Goal: Task Accomplishment & Management: Manage account settings

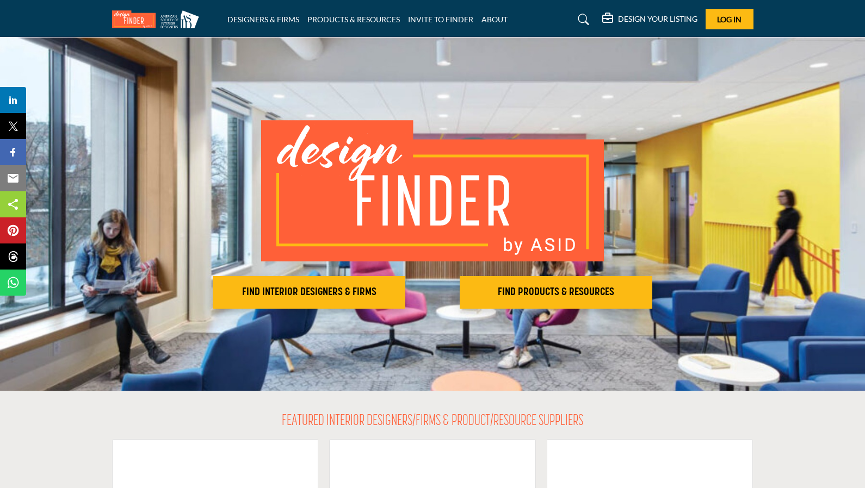
click at [343, 292] on h2 "FIND INTERIOR DESIGNERS & FIRMS" at bounding box center [309, 292] width 186 height 13
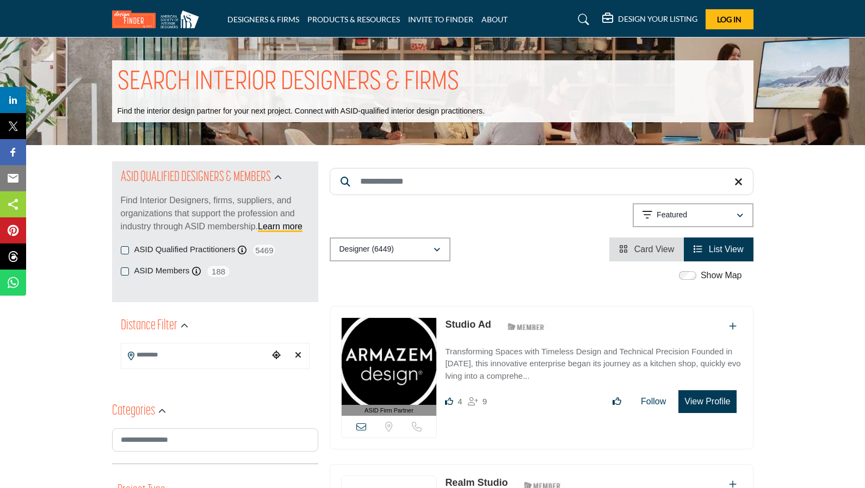
click at [425, 184] on input "Search Keyword" at bounding box center [542, 181] width 424 height 27
type input "*"
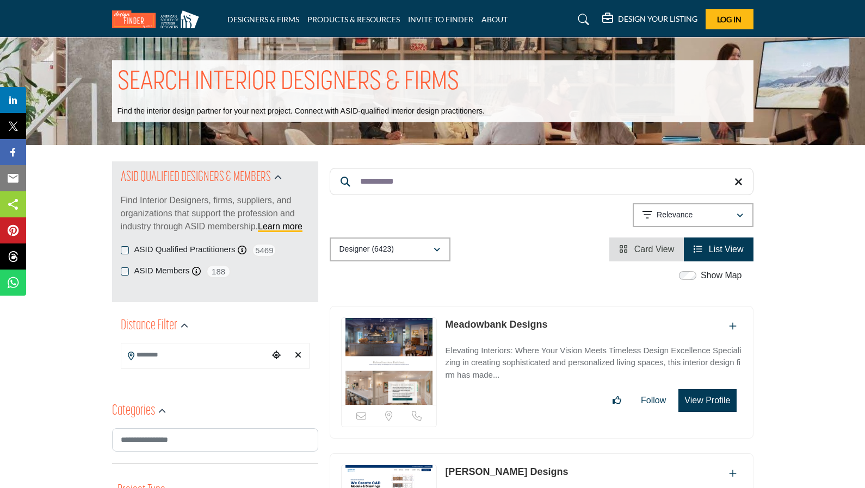
click at [382, 177] on input "**********" at bounding box center [542, 181] width 424 height 27
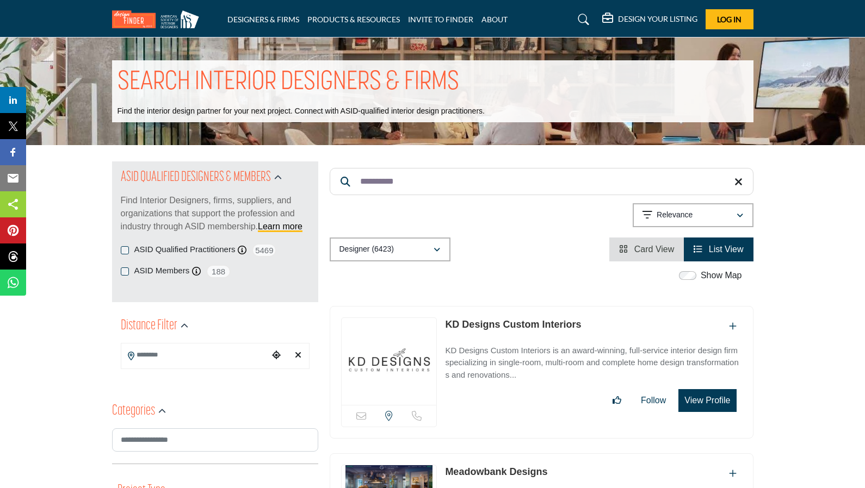
click at [381, 179] on input "**********" at bounding box center [542, 181] width 424 height 27
type input "*"
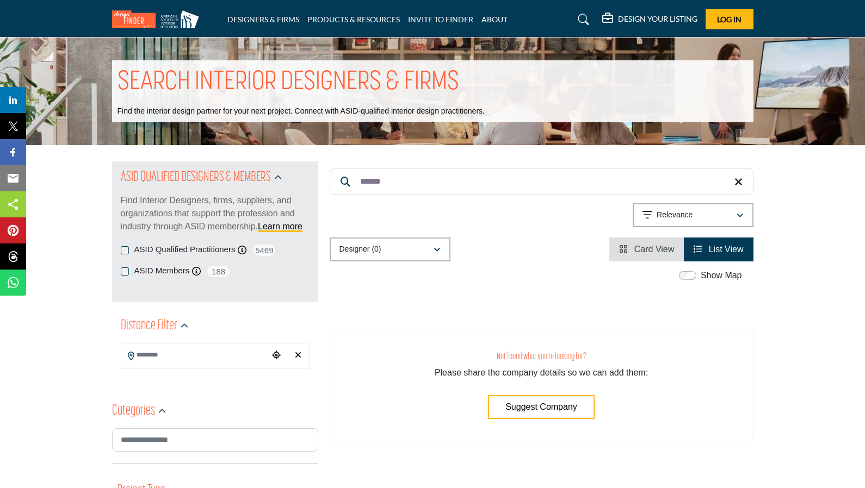
click at [374, 181] on input "******" at bounding box center [542, 181] width 424 height 27
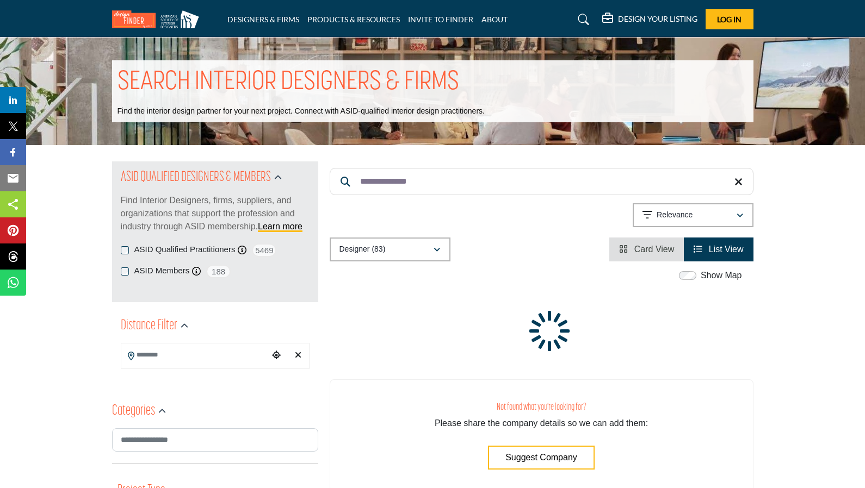
type input "**********"
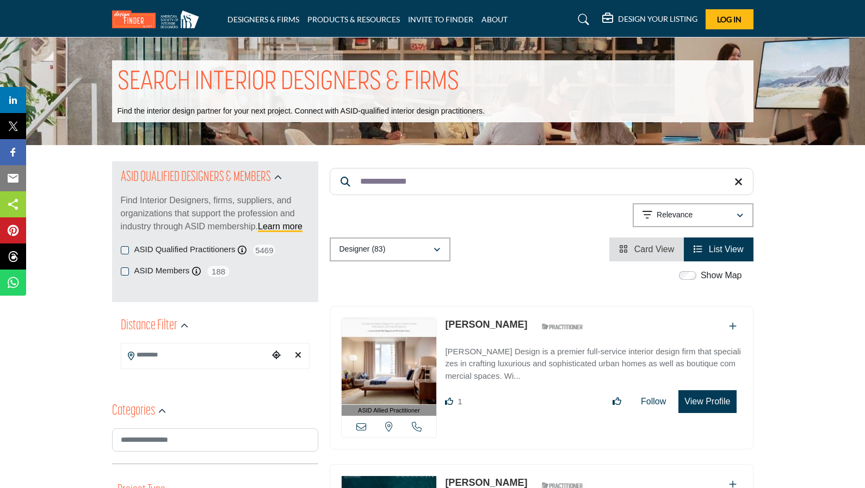
click at [372, 179] on input "**********" at bounding box center [542, 181] width 424 height 27
click at [729, 18] on span "Log In" at bounding box center [729, 19] width 24 height 9
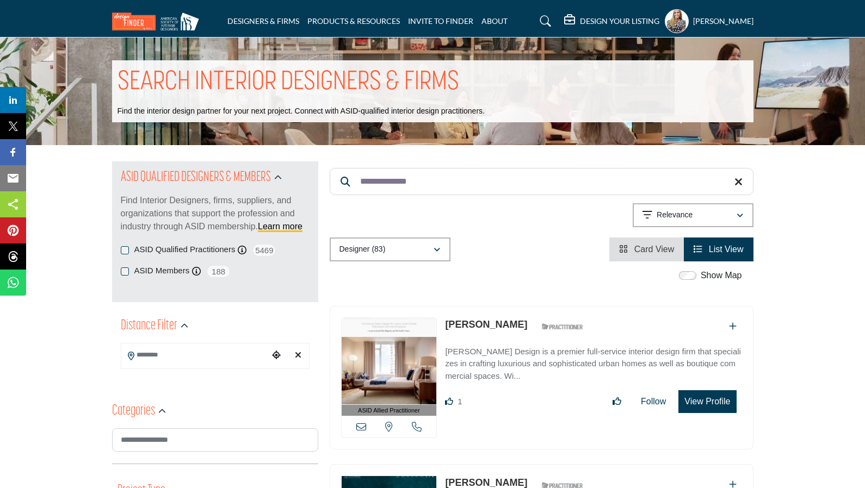
click at [423, 181] on input "**********" at bounding box center [542, 181] width 424 height 27
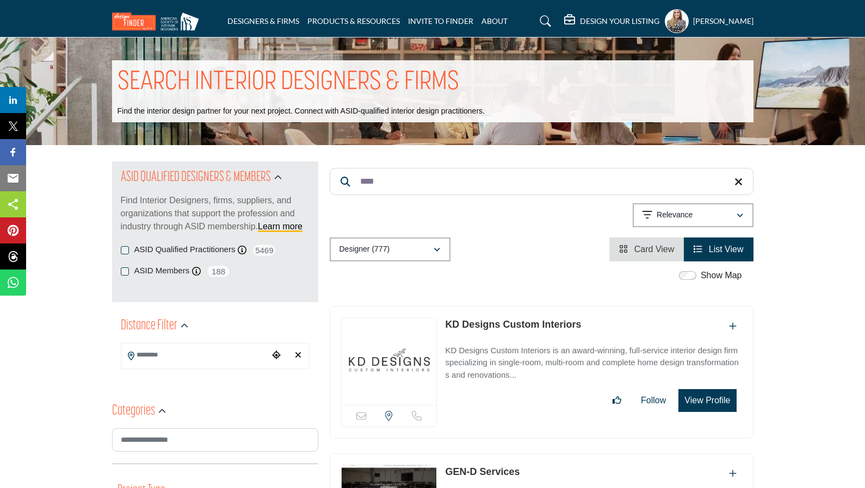
type input "****"
click at [707, 402] on button "View Profile" at bounding box center [707, 400] width 58 height 23
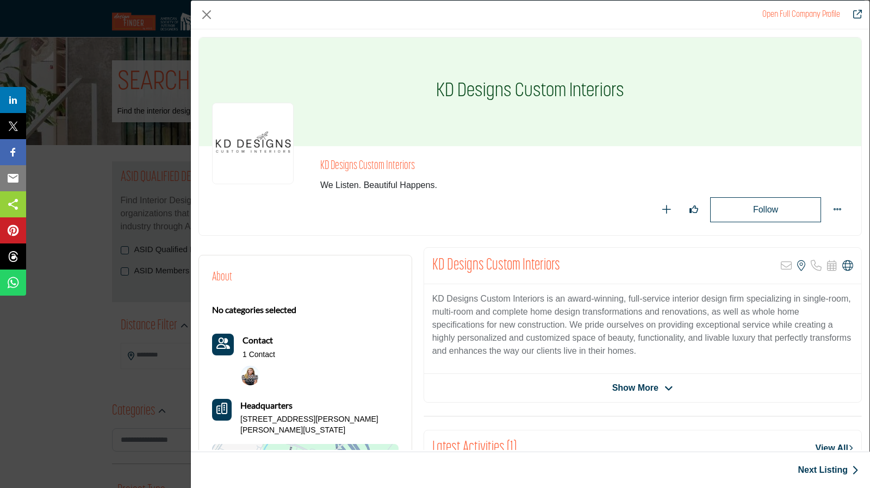
click at [260, 138] on img "Company Data Modal" at bounding box center [253, 144] width 82 height 82
click at [260, 121] on img "Company Data Modal" at bounding box center [253, 144] width 82 height 82
click at [259, 127] on img "Company Data Modal" at bounding box center [253, 144] width 82 height 82
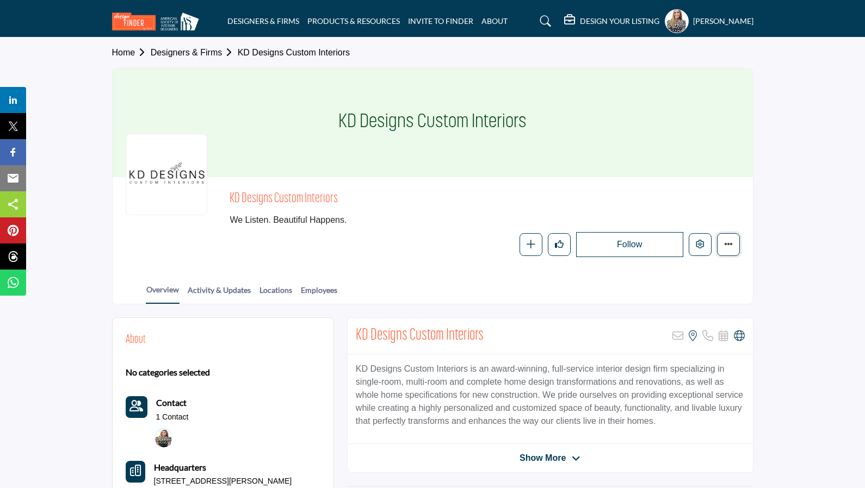
click at [732, 249] on button "More details" at bounding box center [728, 244] width 23 height 23
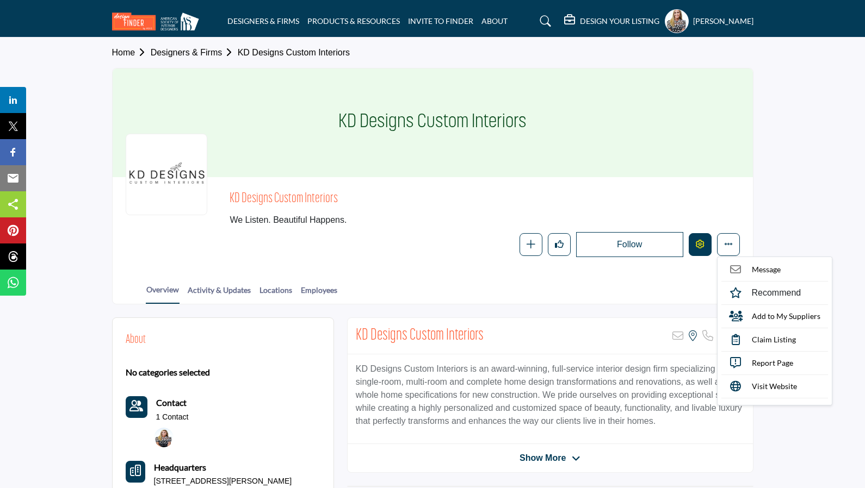
click at [700, 244] on icon "Edit company" at bounding box center [700, 244] width 9 height 9
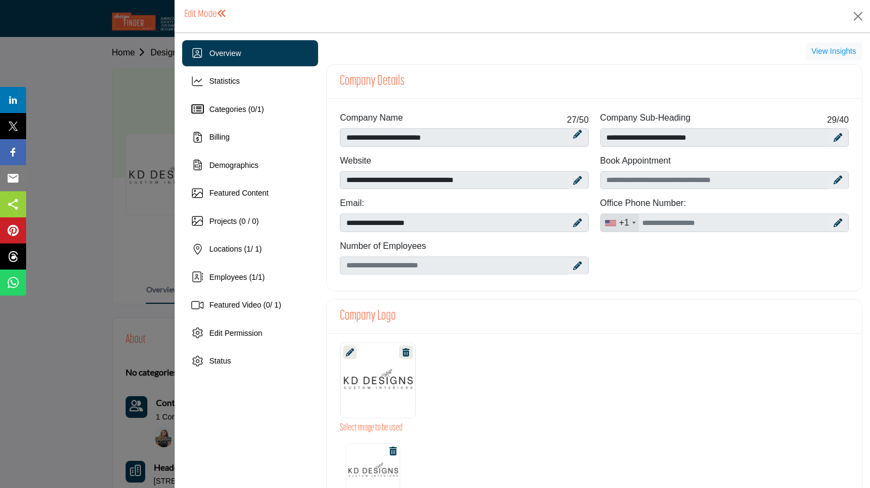
click at [574, 180] on icon at bounding box center [577, 180] width 9 height 9
click at [430, 179] on input "**********" at bounding box center [464, 180] width 249 height 18
type input "**********"
click at [567, 179] on icon at bounding box center [571, 181] width 8 height 9
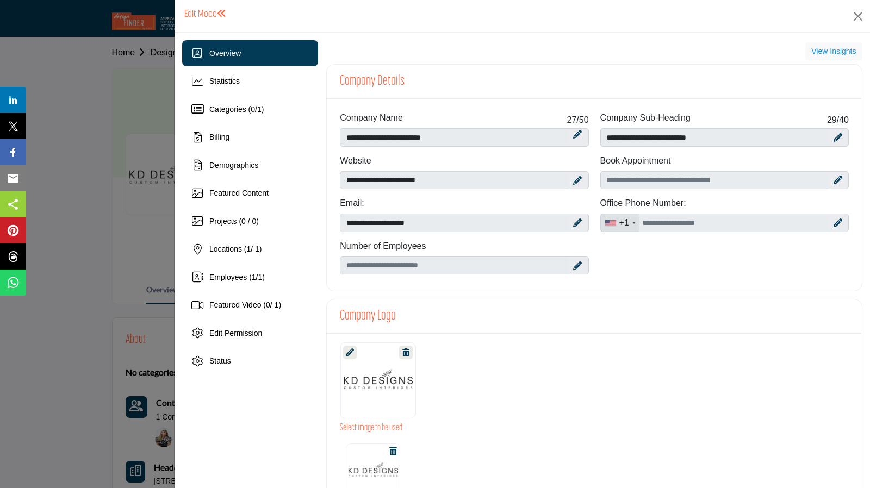
click at [404, 350] on icon at bounding box center [405, 353] width 7 height 8
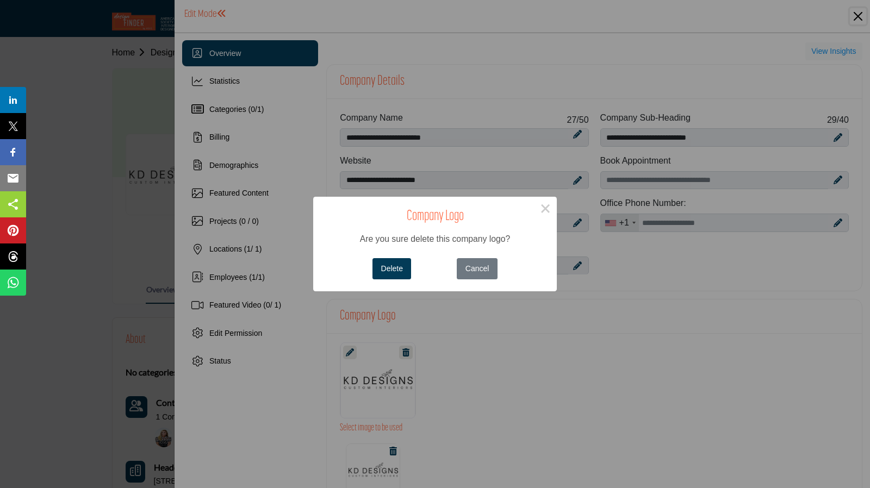
click at [390, 267] on button "Delete" at bounding box center [392, 268] width 39 height 21
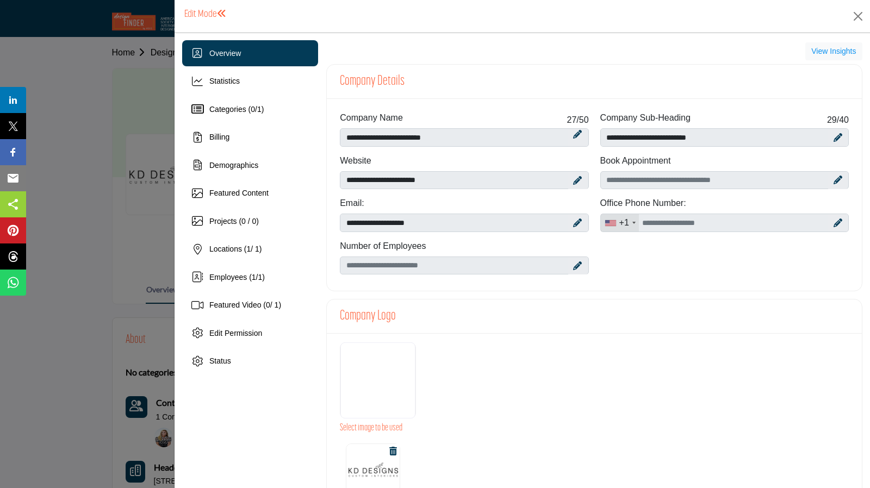
click at [373, 375] on div at bounding box center [377, 381] width 75 height 76
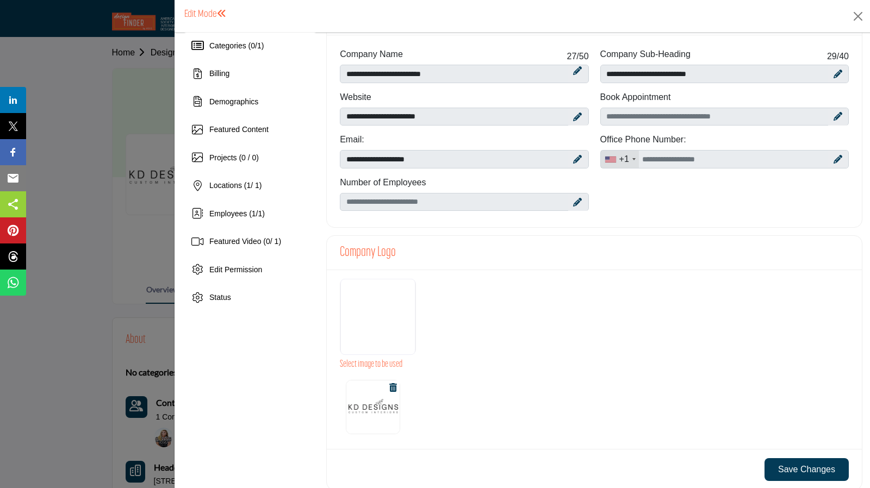
scroll to position [65, 0]
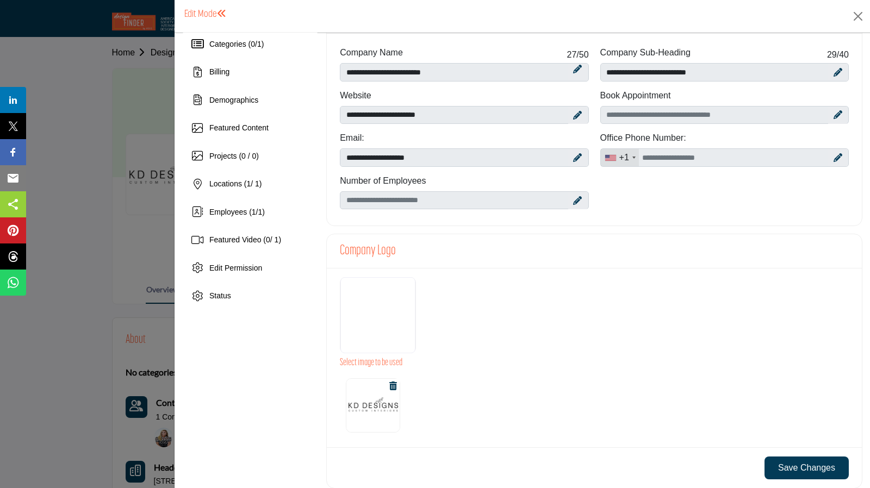
click at [392, 382] on icon at bounding box center [393, 386] width 8 height 9
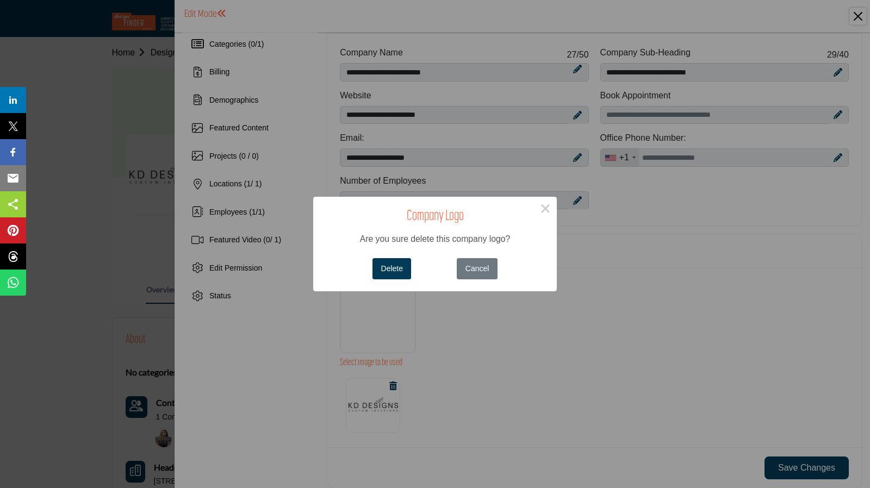
click at [392, 268] on button "Delete" at bounding box center [392, 268] width 39 height 21
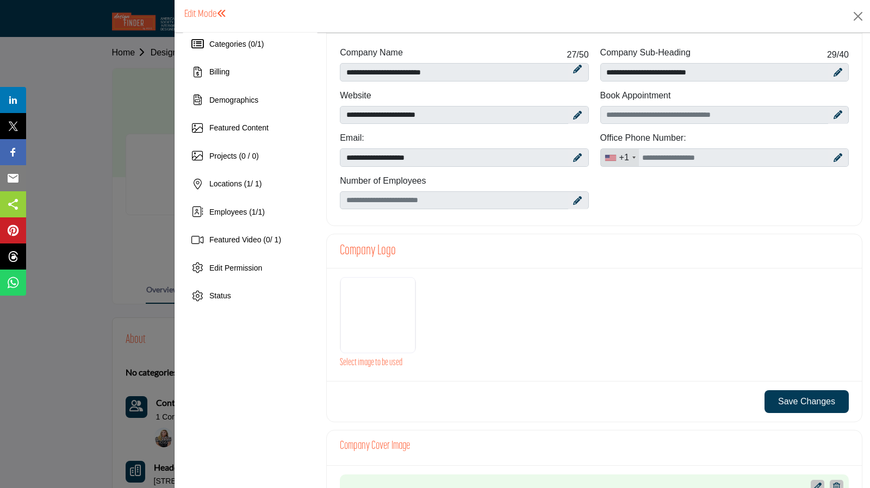
click at [373, 308] on div at bounding box center [377, 315] width 75 height 76
click at [377, 303] on div at bounding box center [377, 315] width 75 height 76
click at [374, 306] on div at bounding box center [377, 315] width 75 height 76
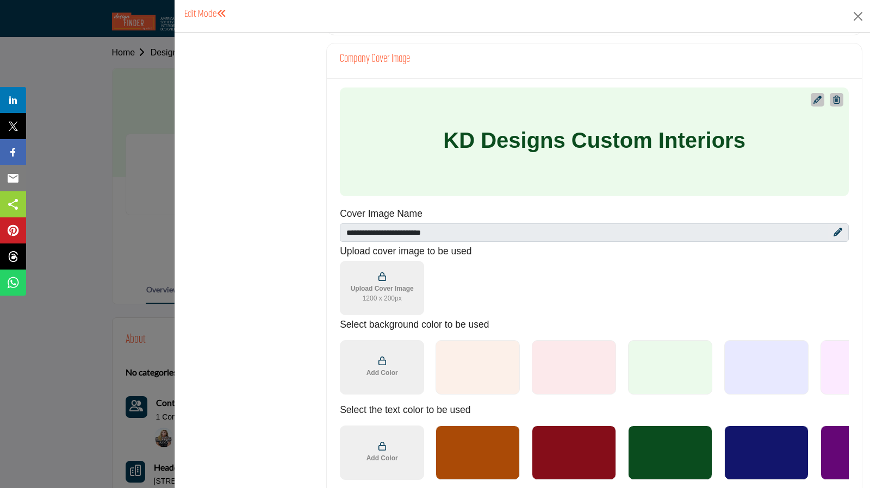
scroll to position [432, 0]
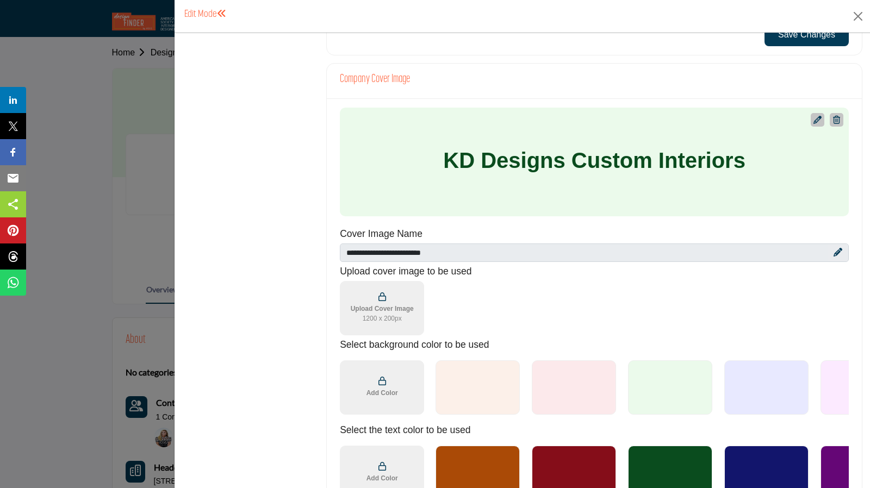
click at [380, 293] on icon at bounding box center [382, 297] width 8 height 9
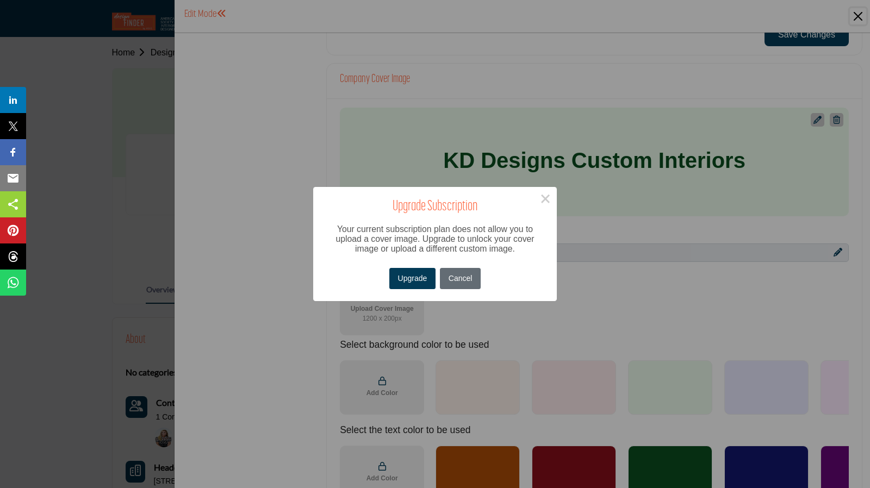
click at [457, 281] on button "Cancel" at bounding box center [460, 278] width 40 height 21
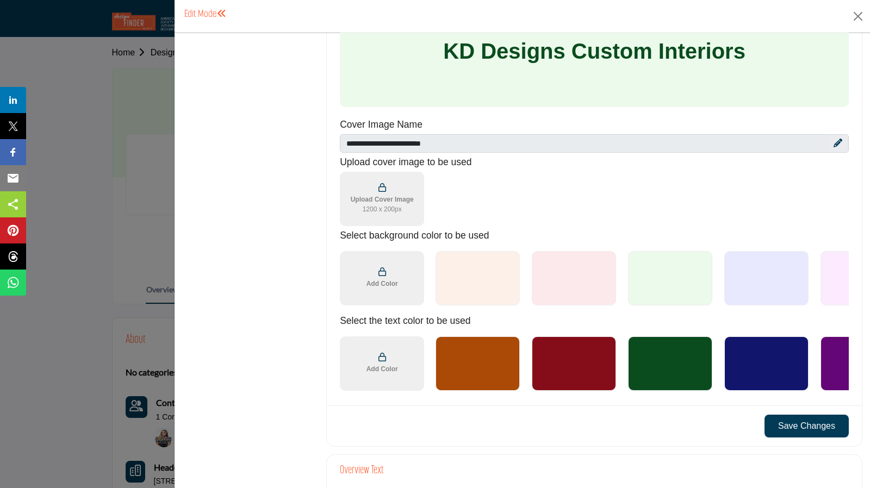
scroll to position [541, 0]
click at [754, 271] on div at bounding box center [766, 279] width 84 height 54
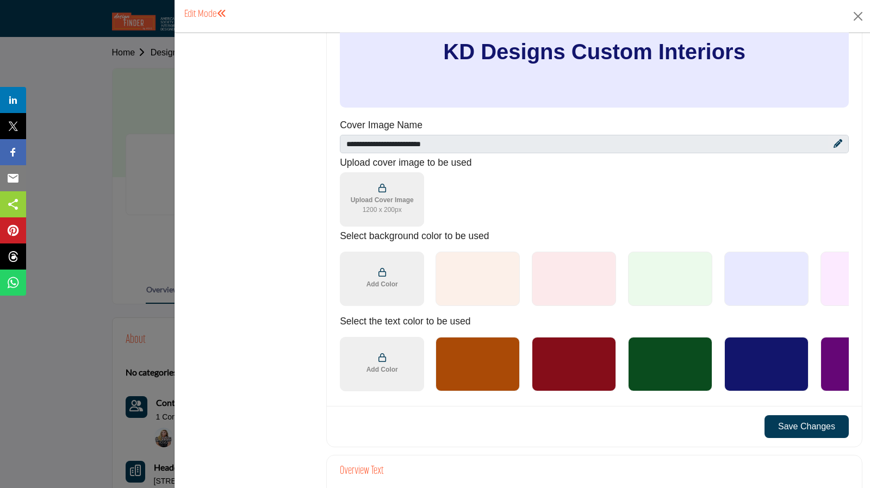
click at [748, 359] on div at bounding box center [766, 364] width 84 height 54
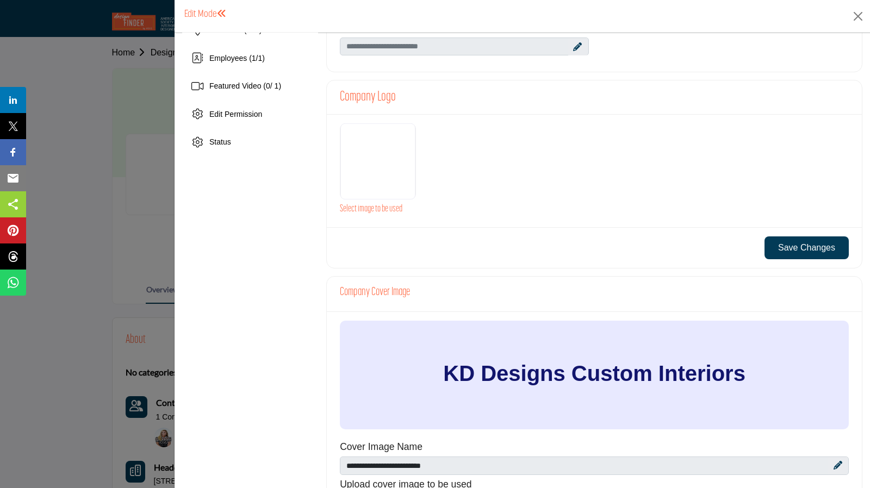
scroll to position [220, 0]
click at [792, 241] on button "Save Changes" at bounding box center [807, 247] width 84 height 23
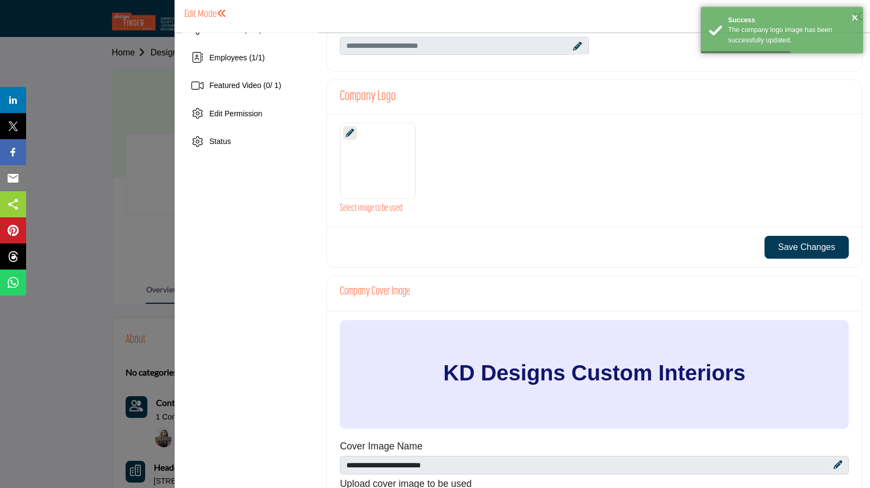
click at [346, 129] on icon at bounding box center [350, 133] width 8 height 8
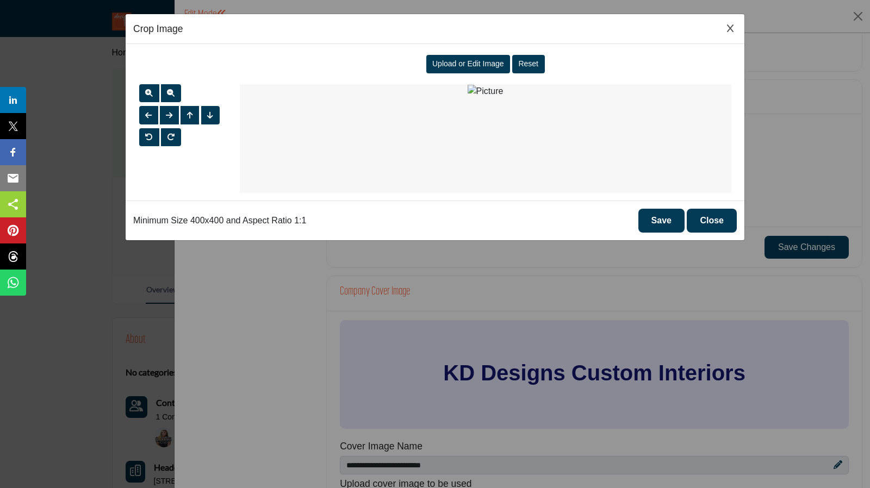
click at [483, 65] on span "Upload or Edit Image" at bounding box center [468, 63] width 72 height 9
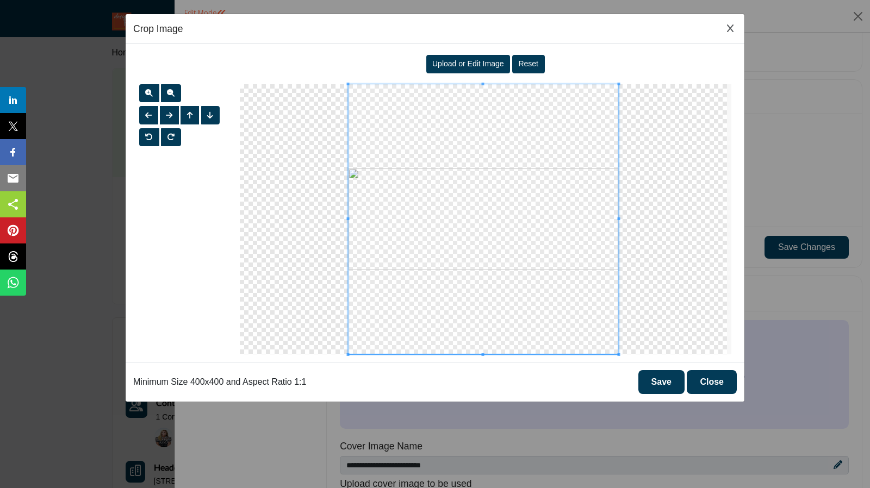
click at [661, 380] on button "Save" at bounding box center [661, 382] width 46 height 24
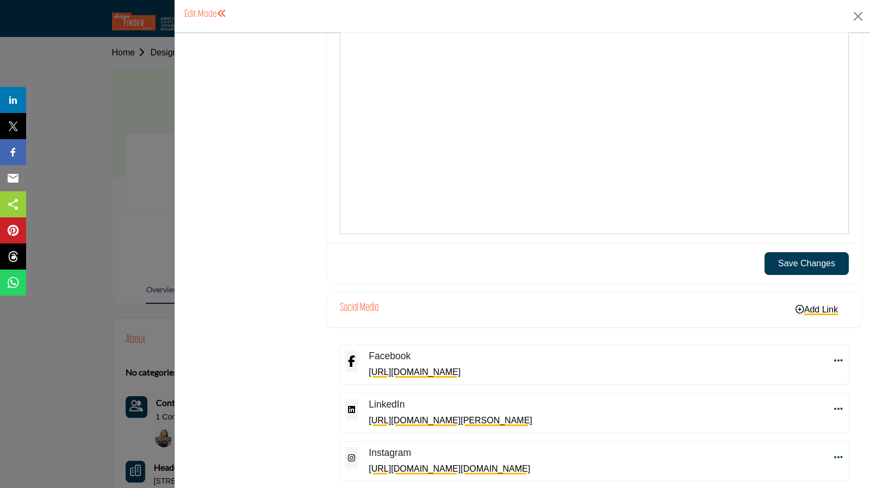
scroll to position [1152, 0]
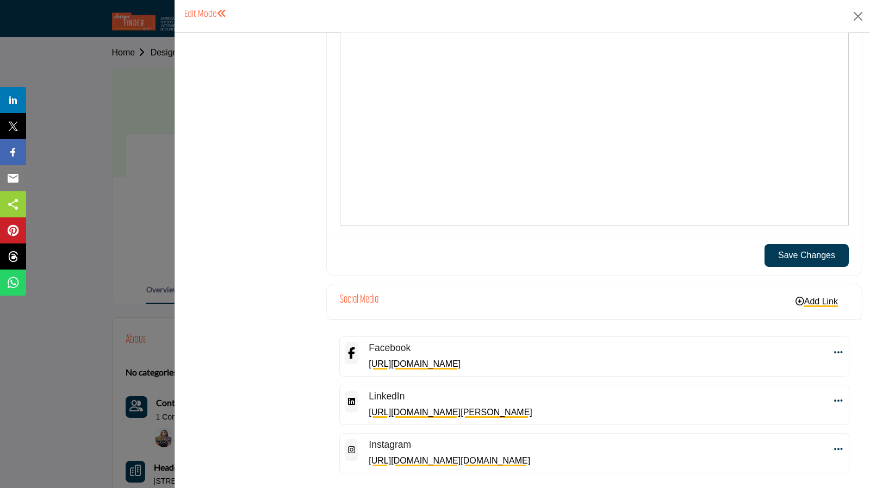
click at [783, 244] on button "Save Changes" at bounding box center [807, 255] width 84 height 23
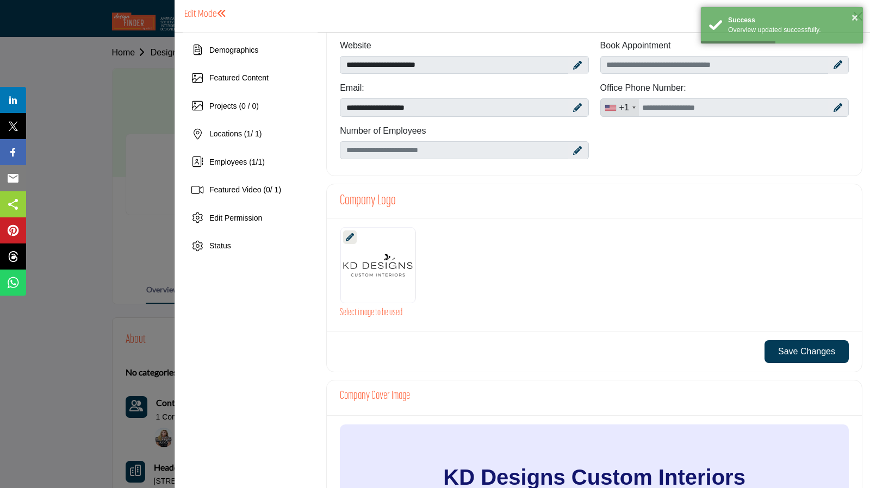
scroll to position [113, 0]
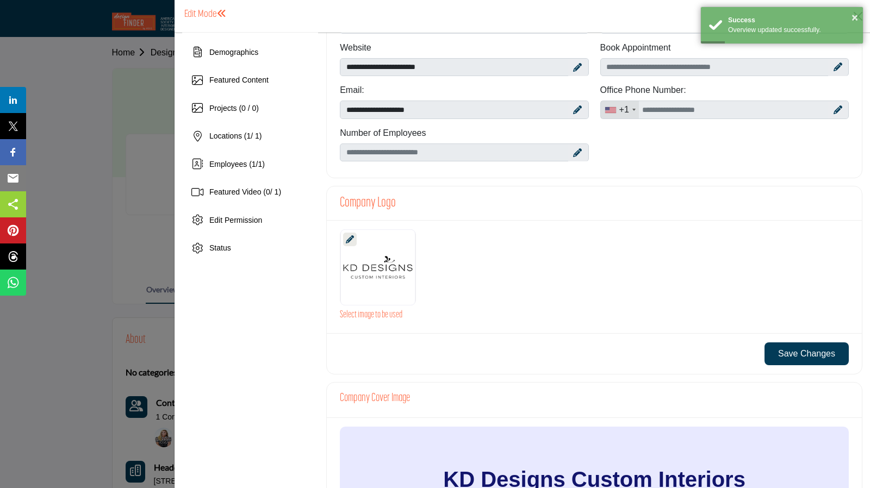
click at [801, 350] on button "Save Changes" at bounding box center [807, 354] width 84 height 23
click at [574, 150] on icon at bounding box center [577, 152] width 9 height 9
click at [573, 152] on icon at bounding box center [577, 152] width 9 height 9
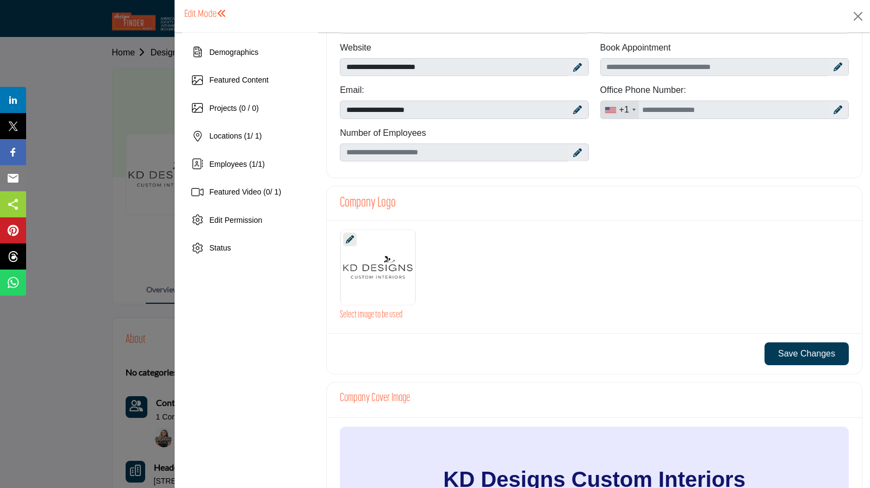
click at [574, 148] on icon at bounding box center [577, 152] width 9 height 9
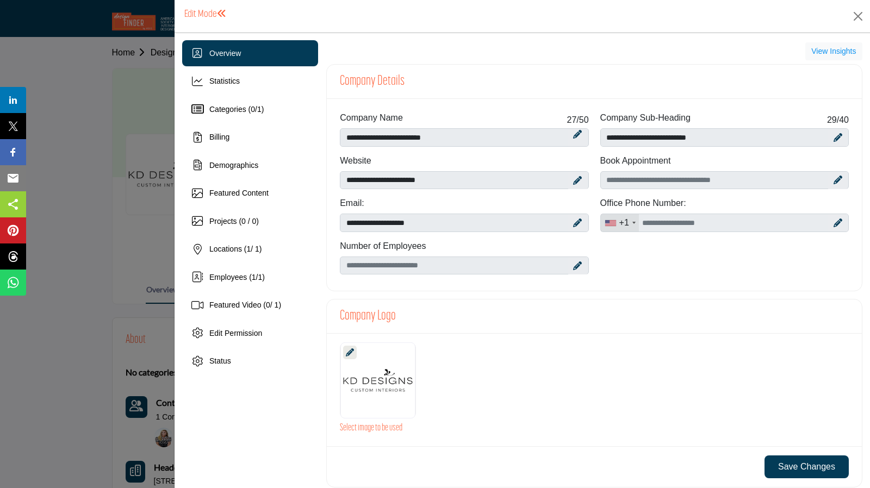
click at [574, 264] on icon at bounding box center [577, 266] width 9 height 9
click at [573, 263] on icon at bounding box center [577, 266] width 9 height 9
click at [834, 179] on icon "Upgrade Scheduler" at bounding box center [838, 180] width 9 height 9
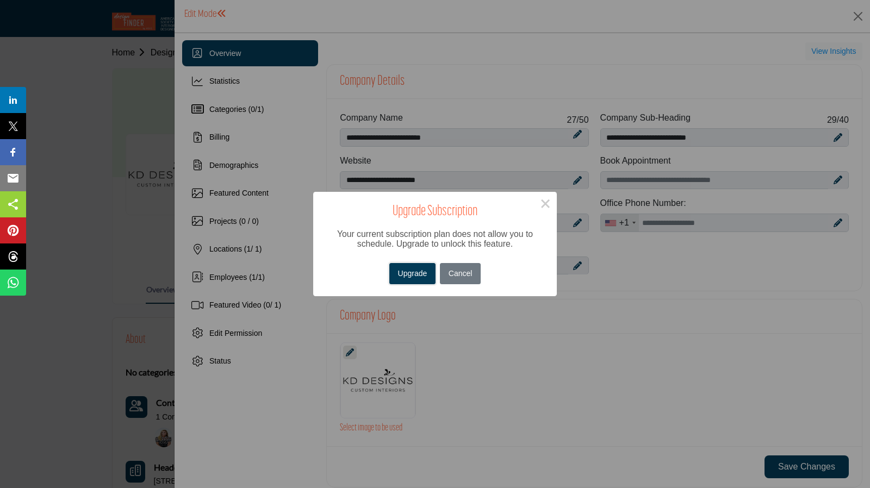
click at [411, 270] on button "Upgrade" at bounding box center [412, 273] width 46 height 21
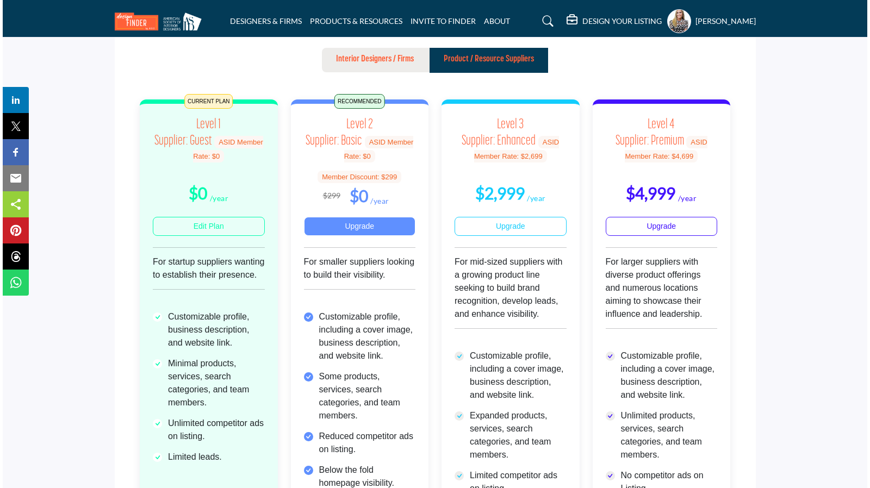
scroll to position [84, 0]
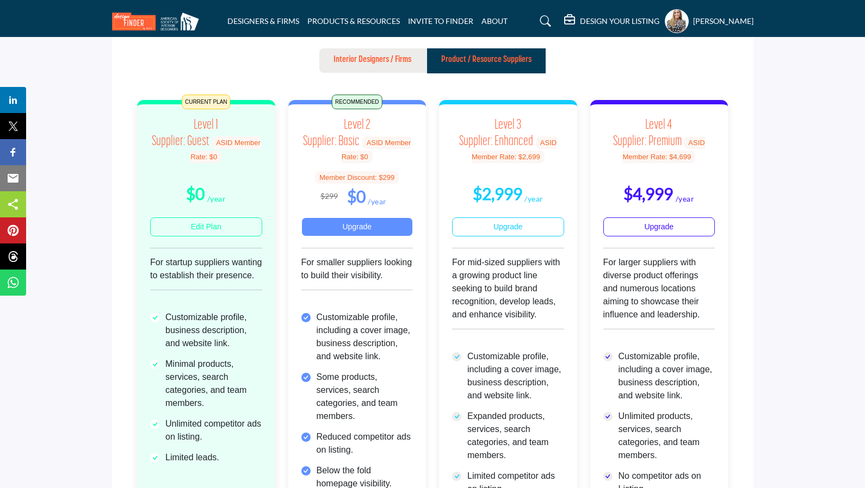
click at [366, 229] on link "Upgrade" at bounding box center [357, 227] width 112 height 19
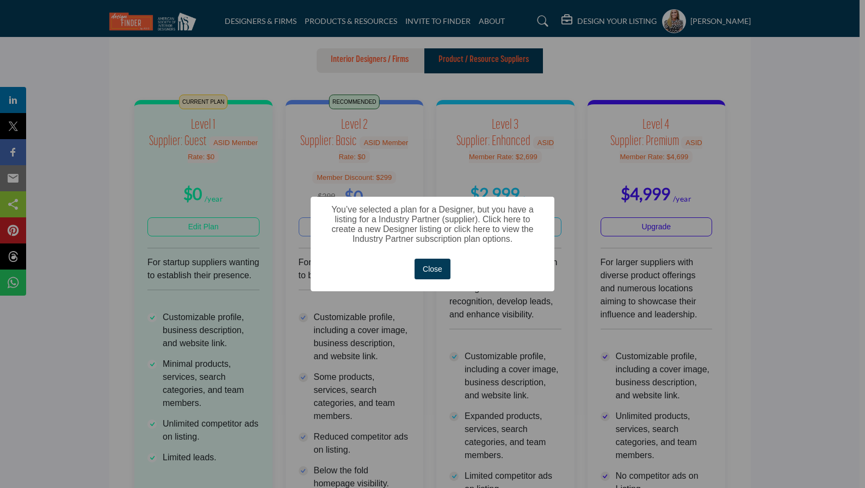
click at [436, 268] on button "Close" at bounding box center [432, 269] width 36 height 21
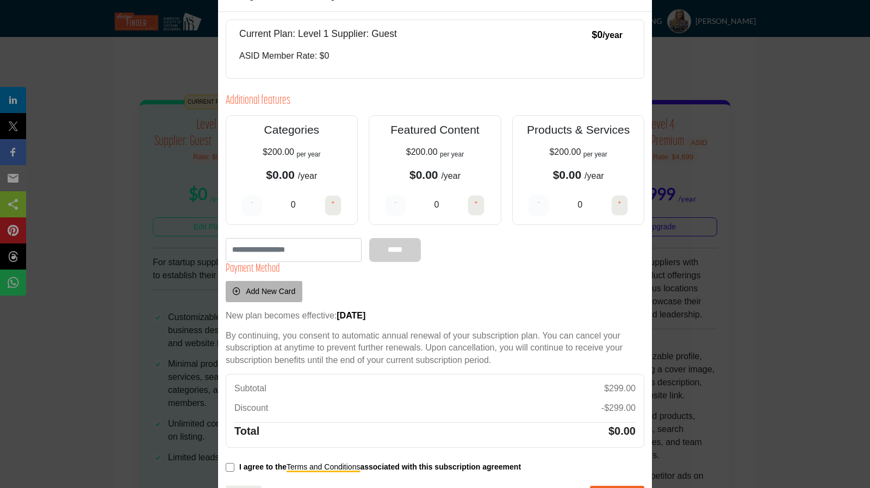
scroll to position [76, 0]
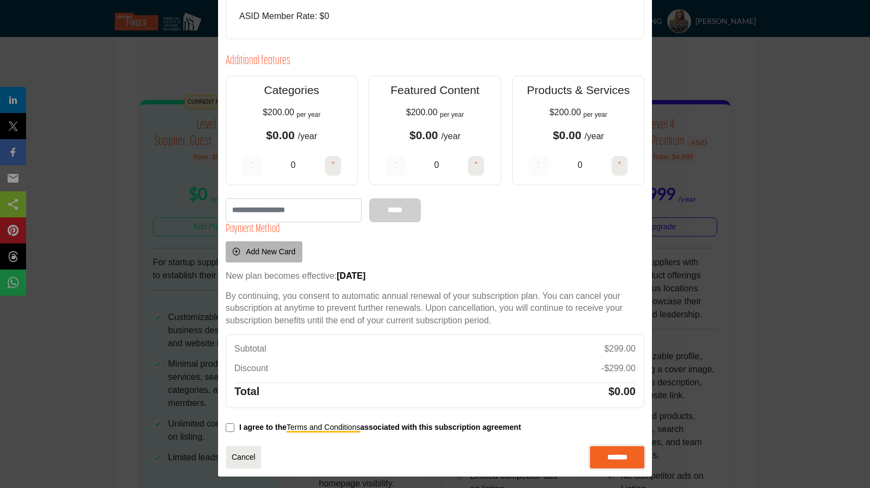
click at [610, 455] on input "*******" at bounding box center [617, 457] width 54 height 23
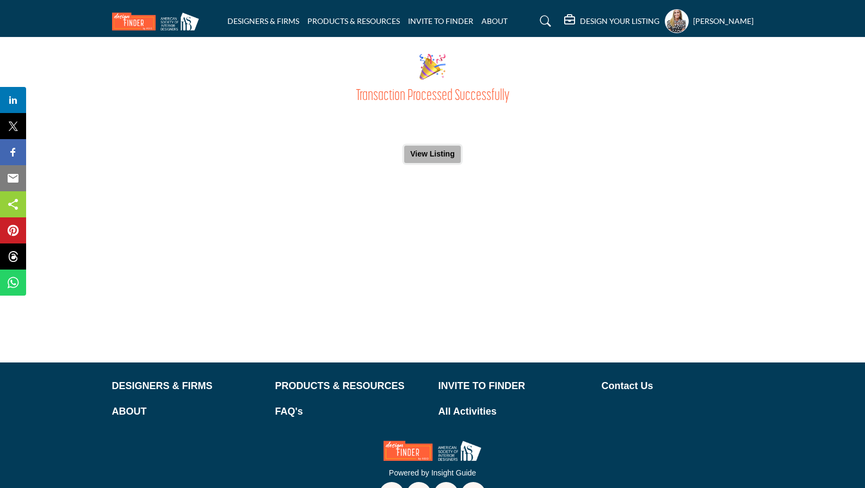
click at [439, 155] on button "View Listing" at bounding box center [432, 154] width 57 height 17
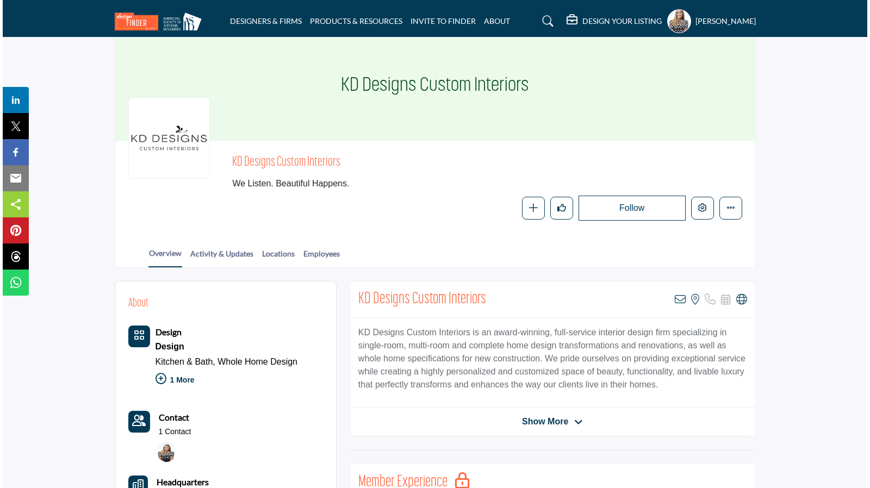
scroll to position [23, 0]
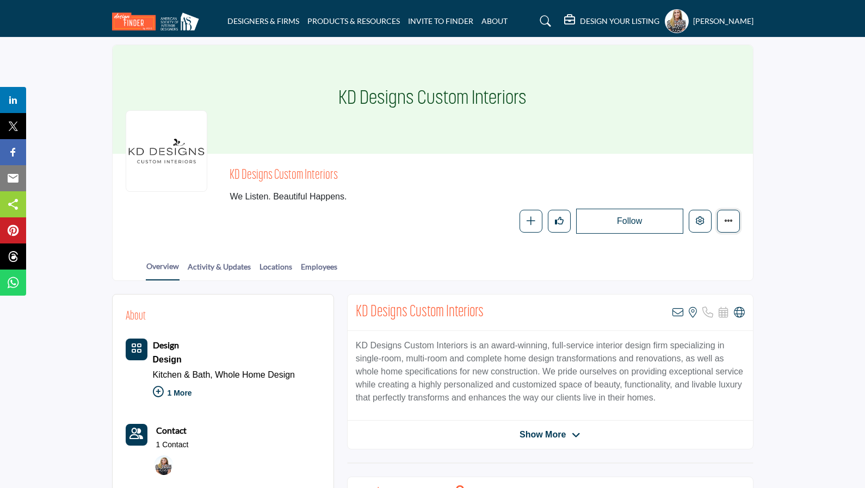
click at [729, 222] on icon "More details" at bounding box center [728, 220] width 9 height 9
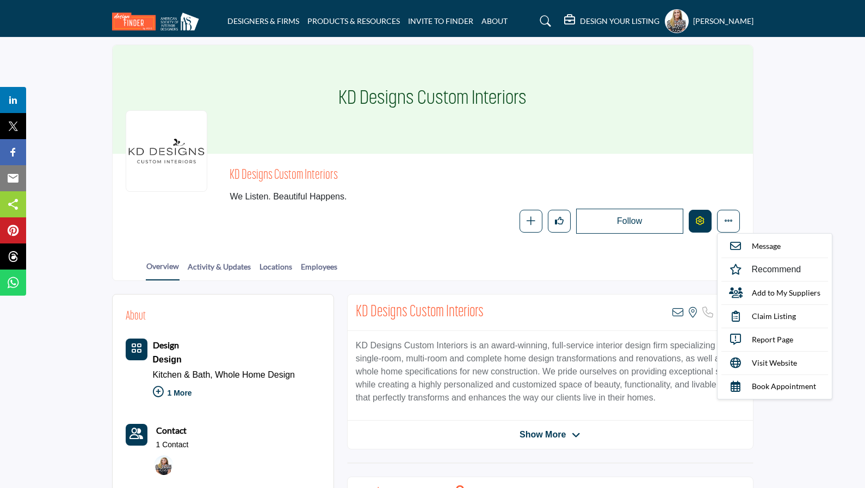
click at [698, 222] on icon "Edit company" at bounding box center [700, 220] width 9 height 9
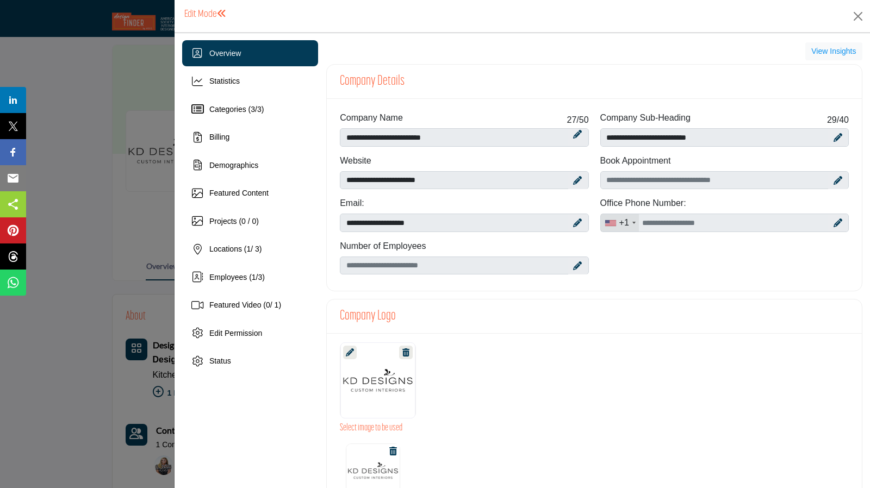
click at [573, 264] on icon at bounding box center [577, 266] width 9 height 9
click at [834, 178] on icon at bounding box center [838, 180] width 9 height 9
click at [761, 180] on input "Schedular link" at bounding box center [724, 180] width 249 height 18
paste input "**********"
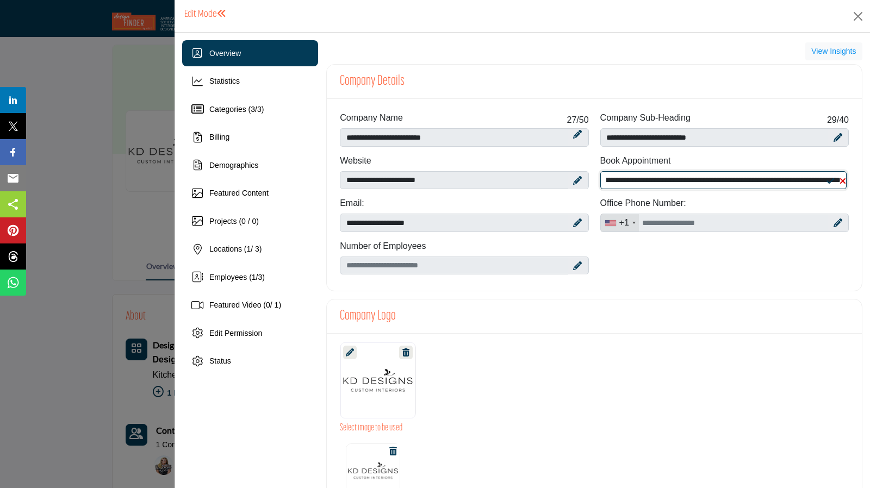
type input "**********"
click at [827, 178] on icon at bounding box center [831, 181] width 8 height 9
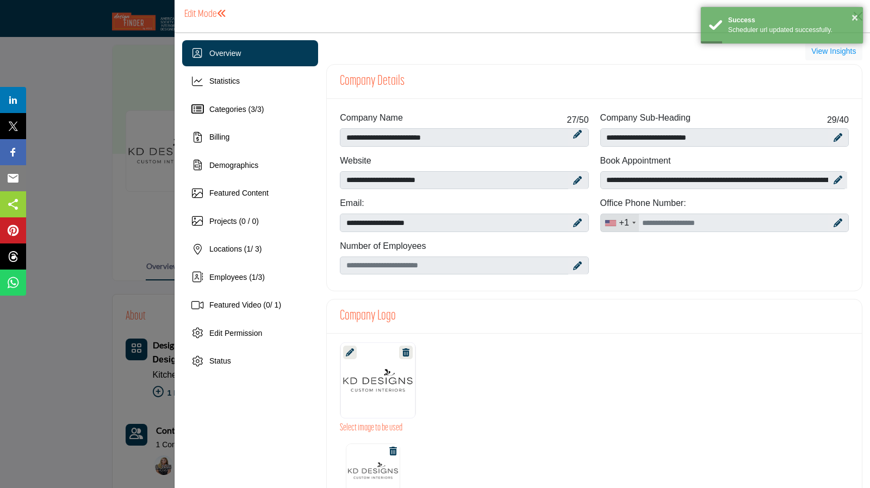
click at [837, 221] on div at bounding box center [837, 222] width 19 height 17
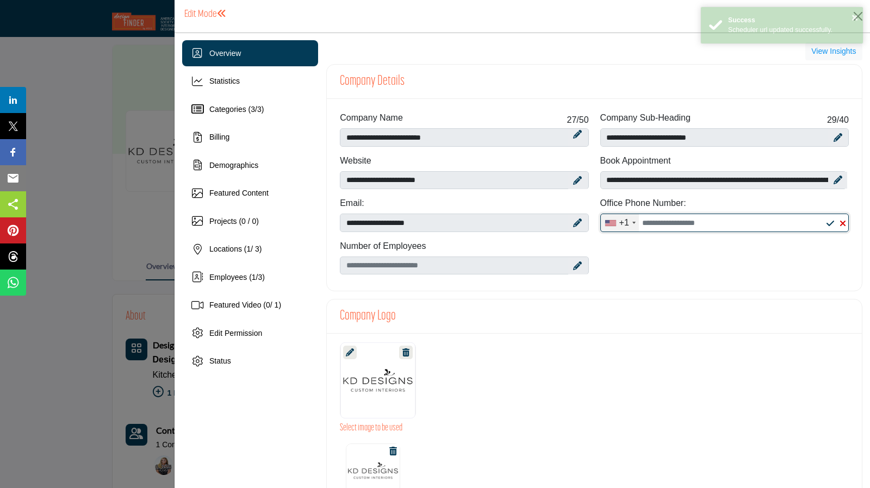
click at [745, 222] on input "Office Number" at bounding box center [724, 223] width 249 height 18
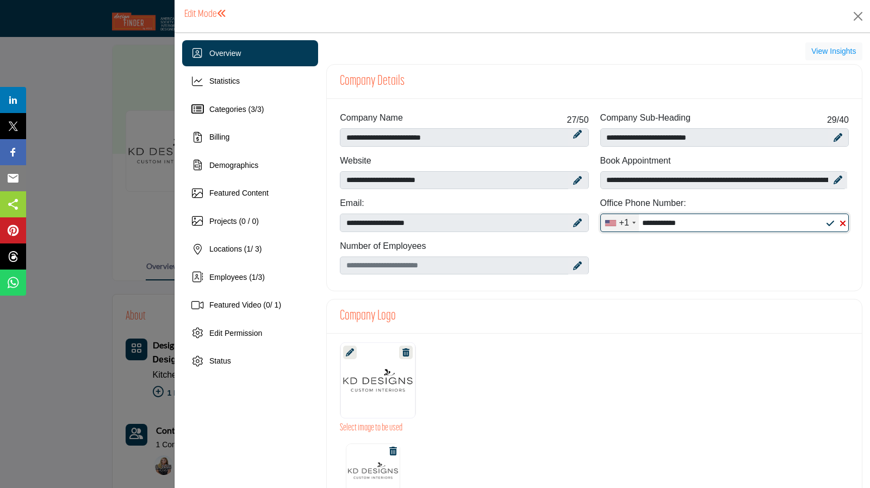
type input "**********"
click at [827, 222] on icon at bounding box center [831, 223] width 8 height 9
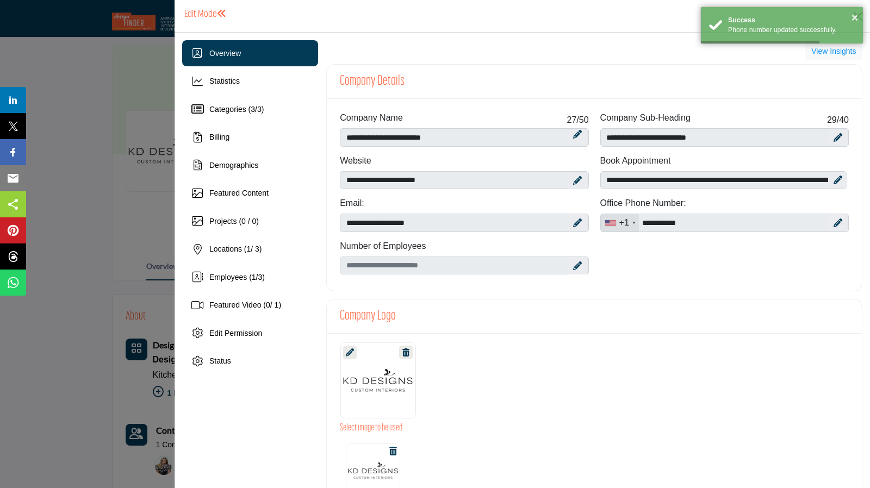
click at [573, 264] on icon at bounding box center [577, 266] width 9 height 9
click at [574, 263] on icon at bounding box center [577, 266] width 9 height 9
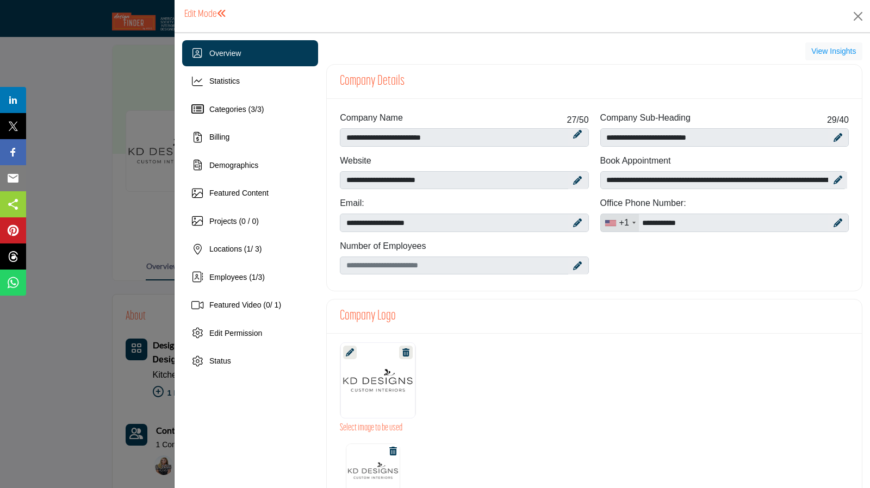
click at [573, 264] on icon at bounding box center [577, 266] width 9 height 9
click at [575, 264] on icon at bounding box center [577, 266] width 9 height 9
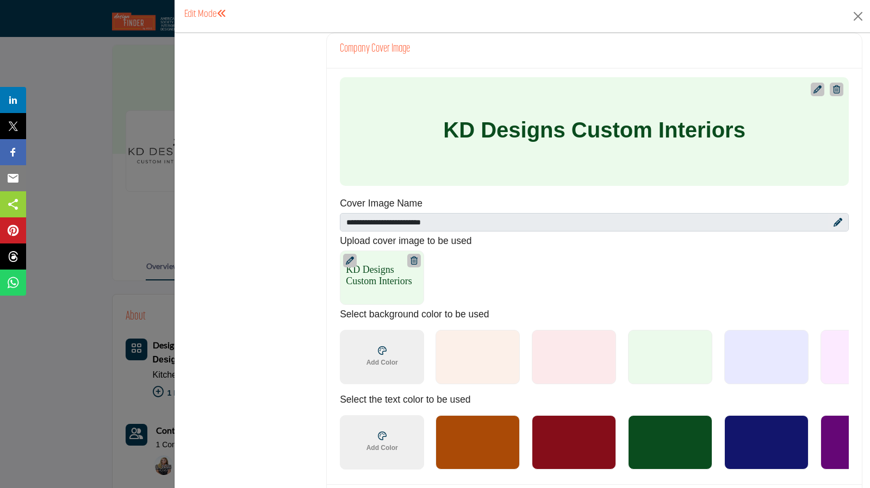
scroll to position [530, 0]
click at [348, 256] on icon at bounding box center [350, 260] width 8 height 8
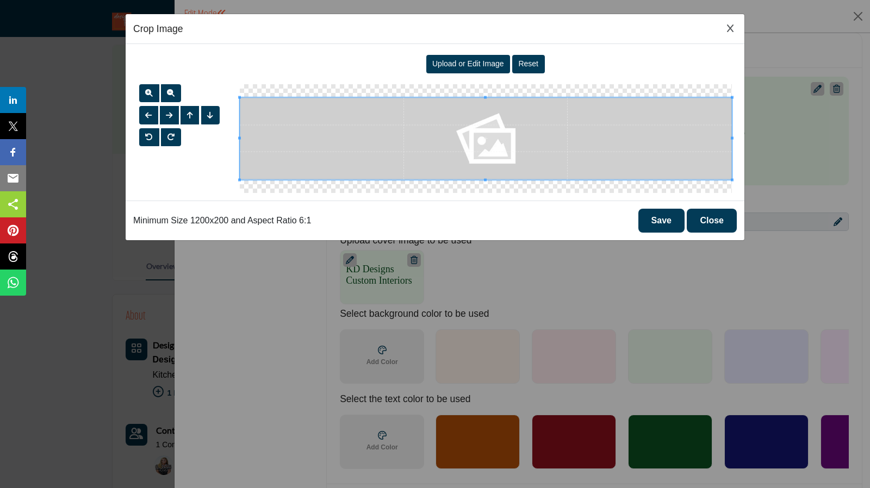
click at [470, 60] on span "Upload or Edit Image" at bounding box center [468, 63] width 72 height 9
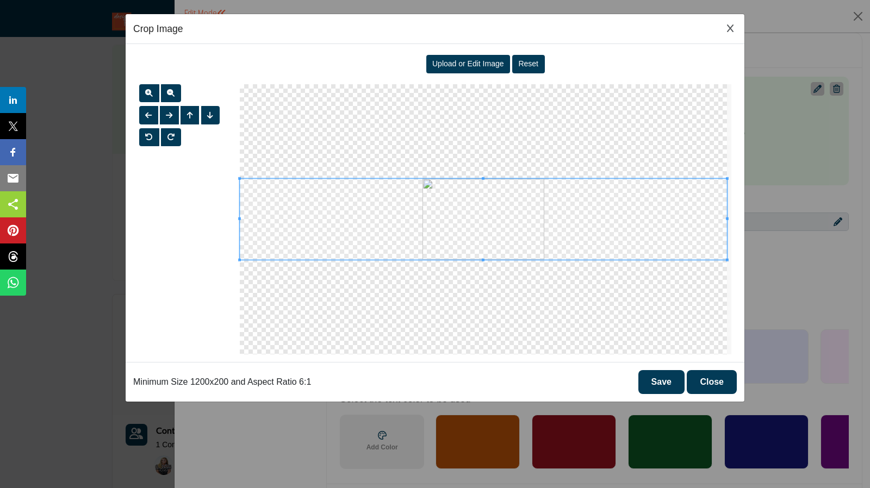
click at [659, 379] on button "Save" at bounding box center [661, 382] width 46 height 24
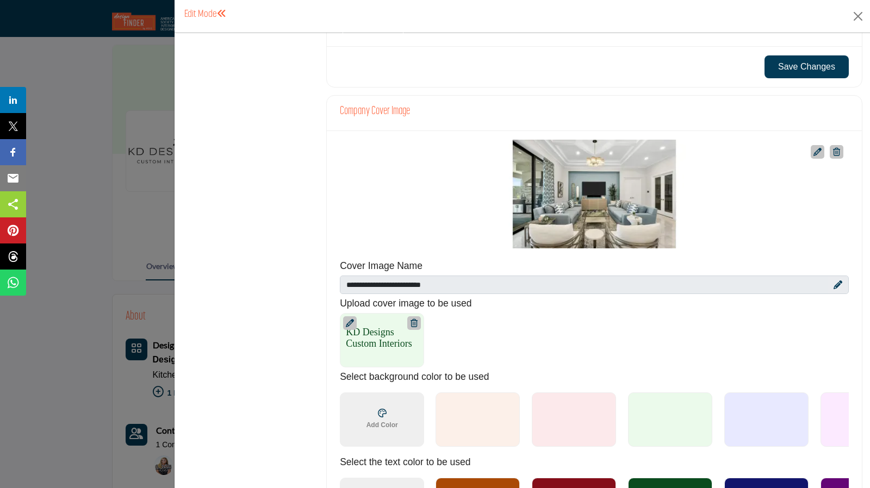
scroll to position [460, 0]
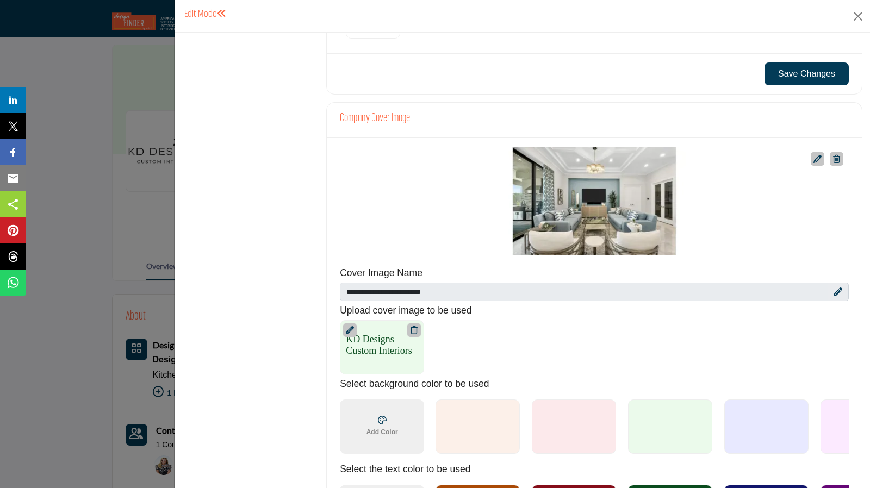
click at [833, 155] on icon at bounding box center [836, 159] width 7 height 8
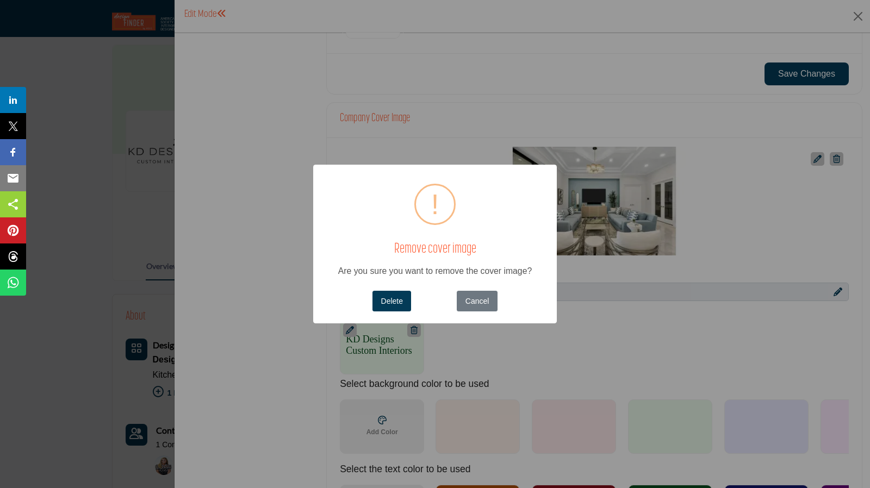
click at [392, 300] on button "Delete" at bounding box center [392, 301] width 39 height 21
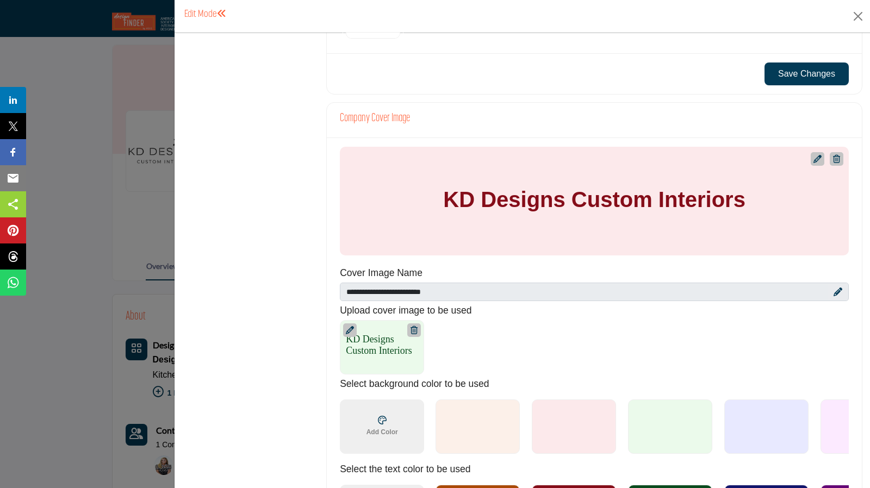
click at [814, 157] on icon at bounding box center [818, 159] width 8 height 8
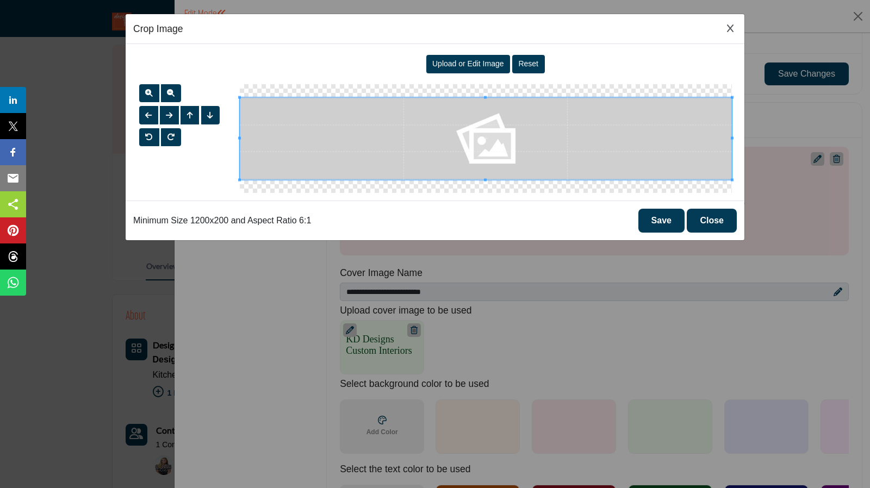
click at [479, 66] on span "Upload or Edit Image" at bounding box center [468, 63] width 72 height 9
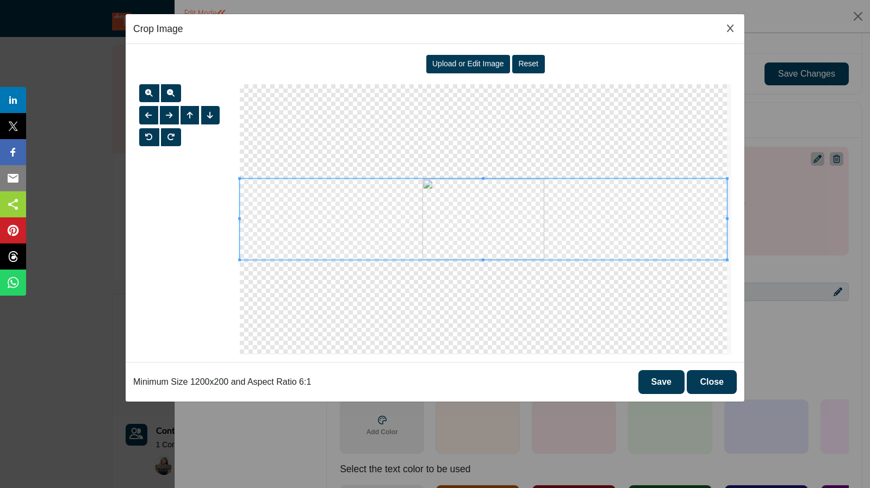
click at [658, 378] on button "Save" at bounding box center [661, 382] width 46 height 24
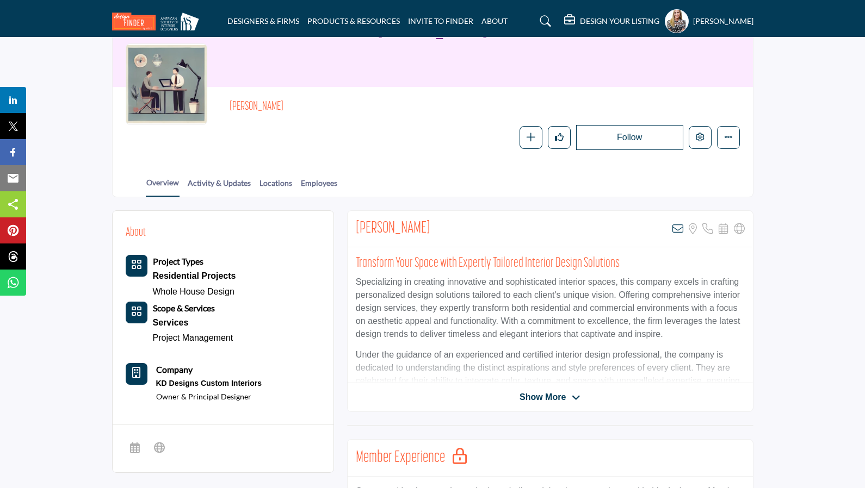
scroll to position [127, 0]
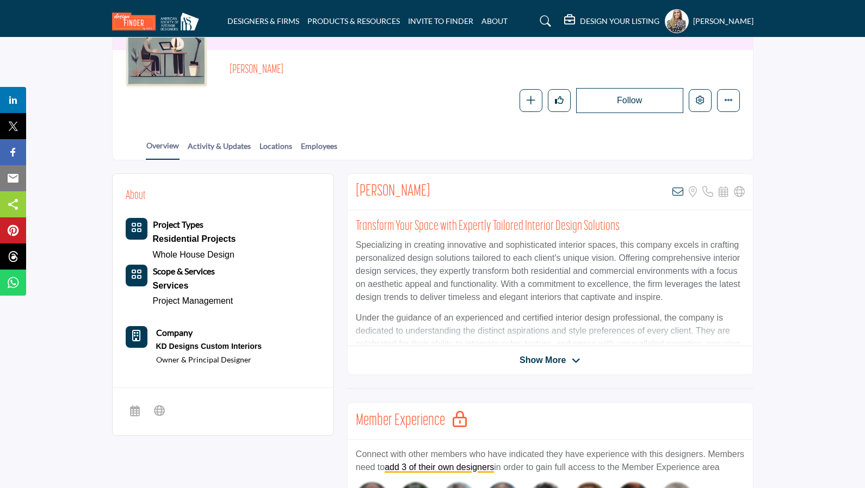
click at [542, 359] on span "Show More" at bounding box center [542, 360] width 46 height 13
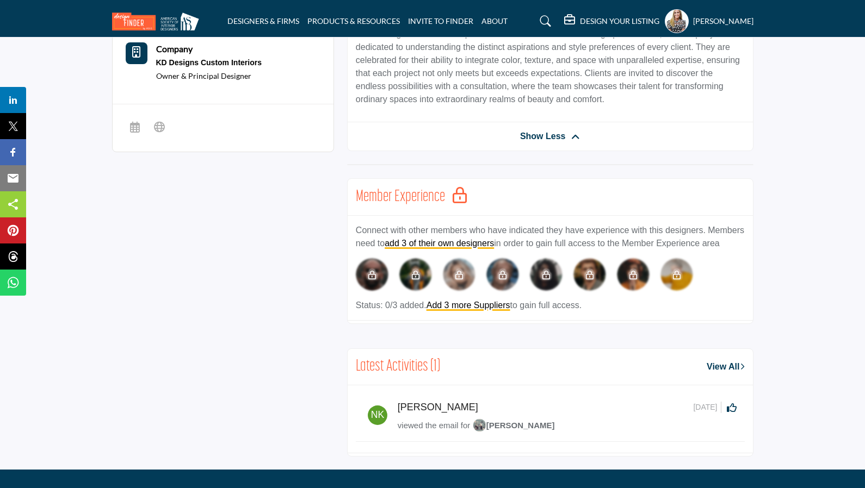
scroll to position [405, 0]
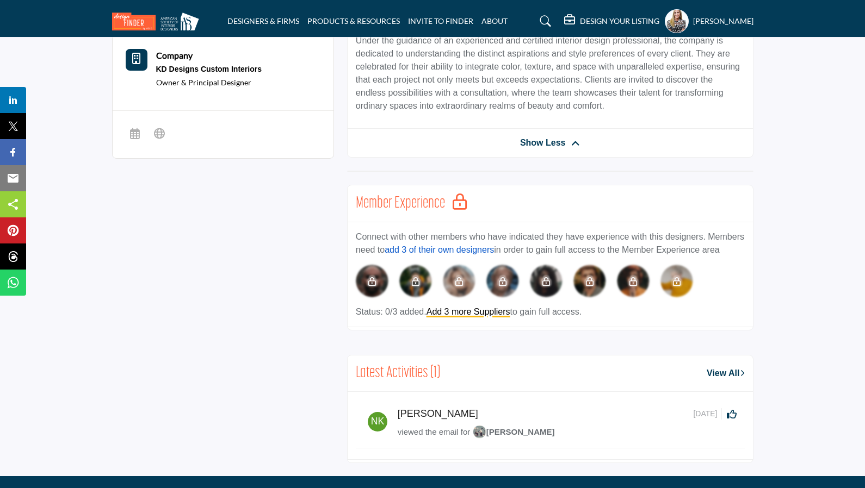
click at [468, 251] on link "add 3 of their own designers" at bounding box center [438, 249] width 109 height 9
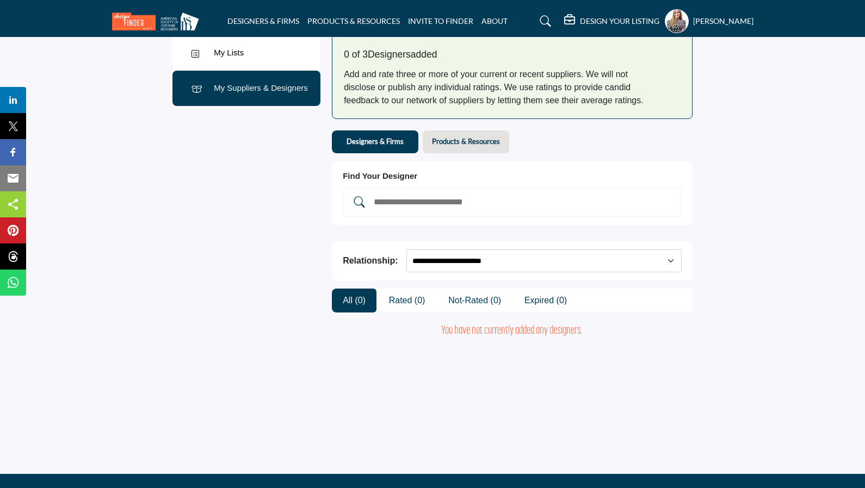
scroll to position [53, 0]
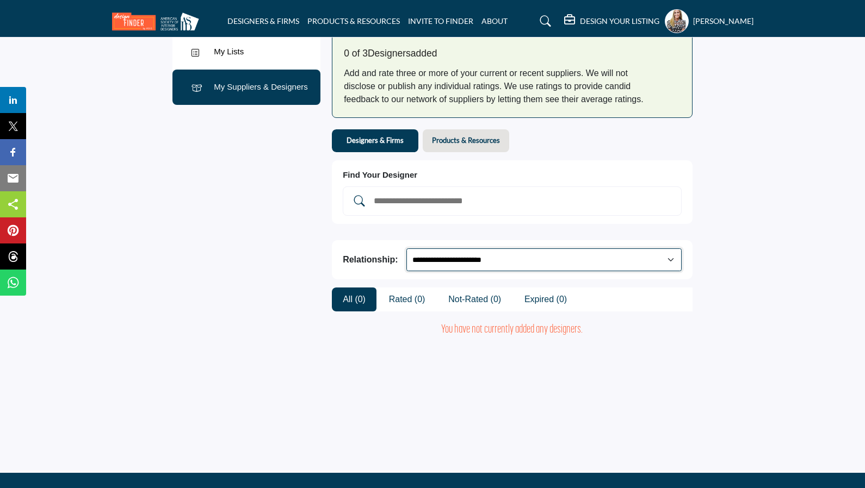
click at [480, 259] on select "**********" at bounding box center [543, 260] width 275 height 23
click at [491, 201] on input "Add and rate your suppliers" at bounding box center [523, 201] width 301 height 14
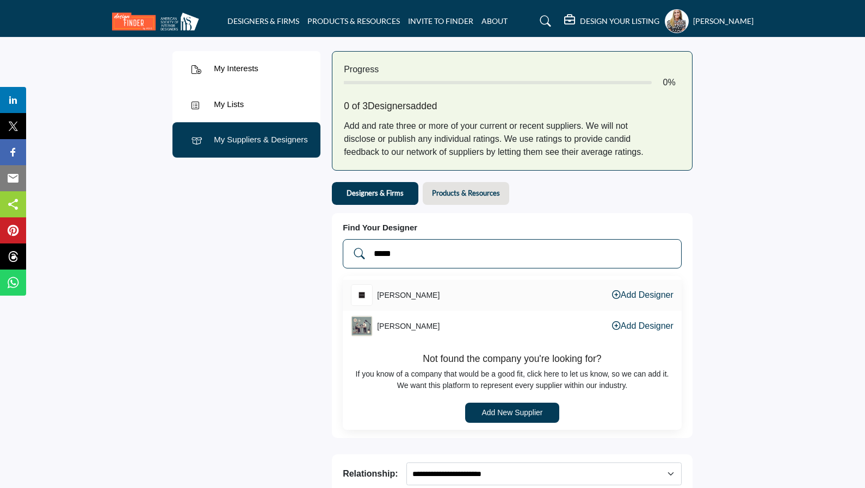
type input "*****"
click at [471, 194] on b "Products & Resources" at bounding box center [466, 193] width 68 height 10
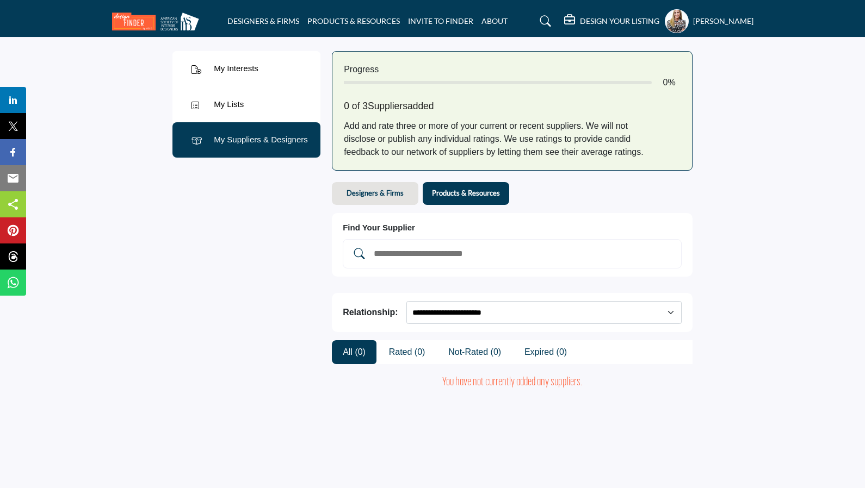
click at [419, 254] on input "Add and rate your suppliers" at bounding box center [523, 254] width 301 height 14
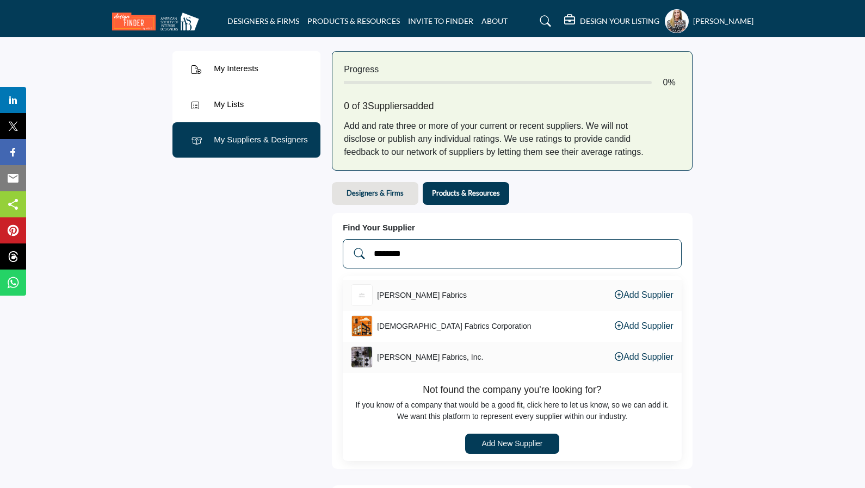
click at [387, 252] on input "********" at bounding box center [523, 254] width 301 height 14
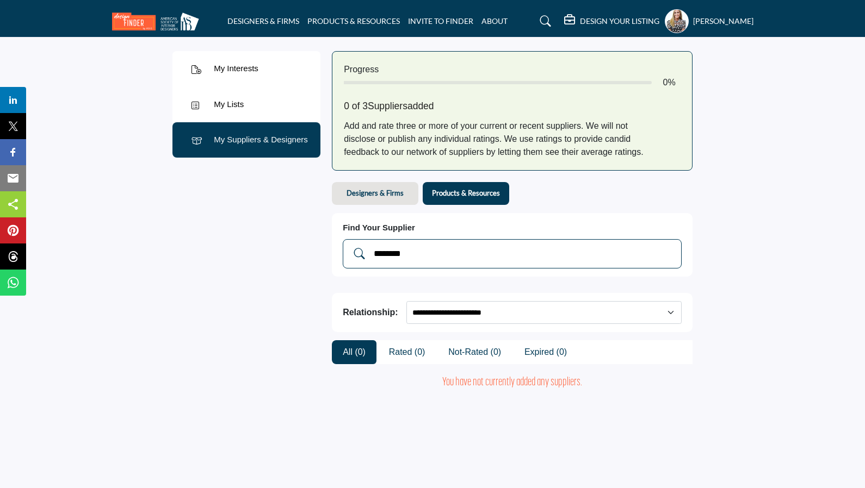
click at [387, 252] on input "********" at bounding box center [523, 254] width 301 height 14
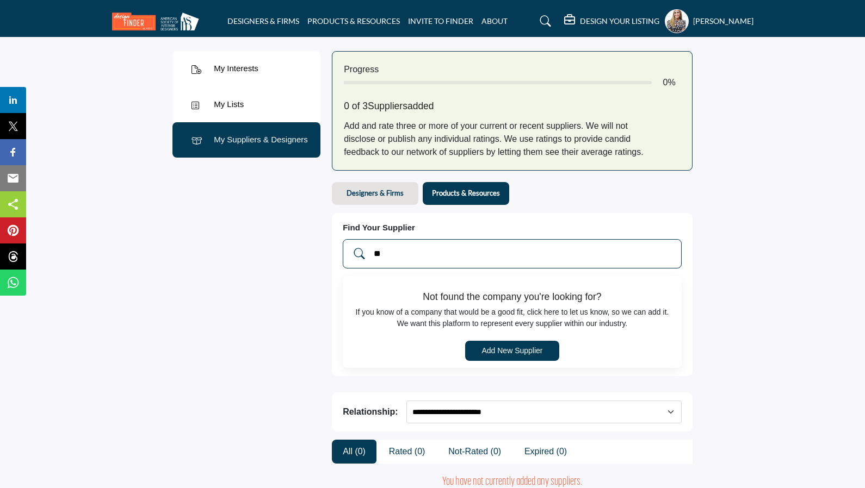
type input "*"
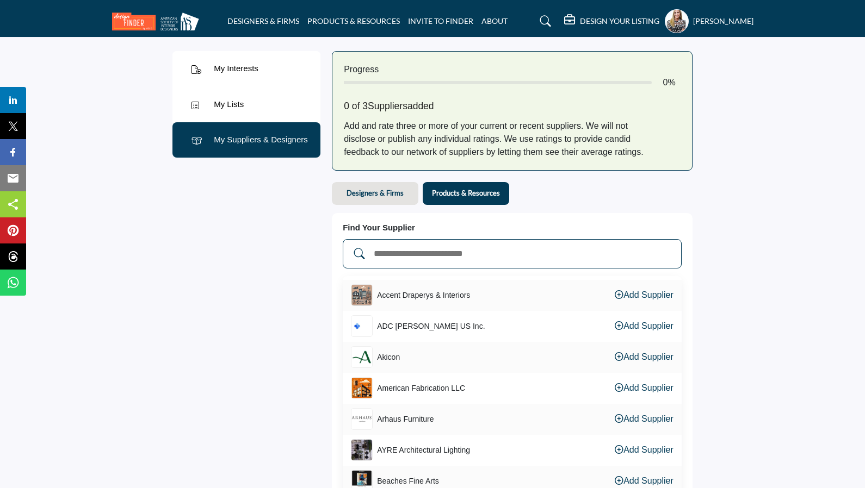
type input "*"
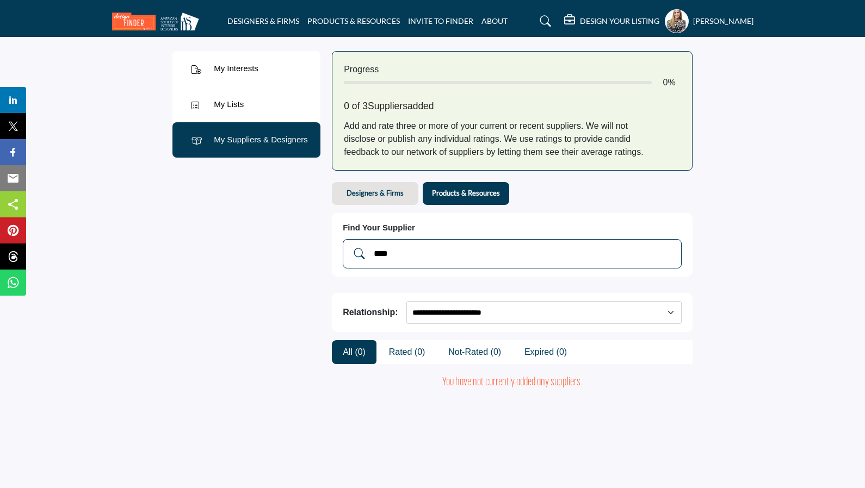
type input "*****"
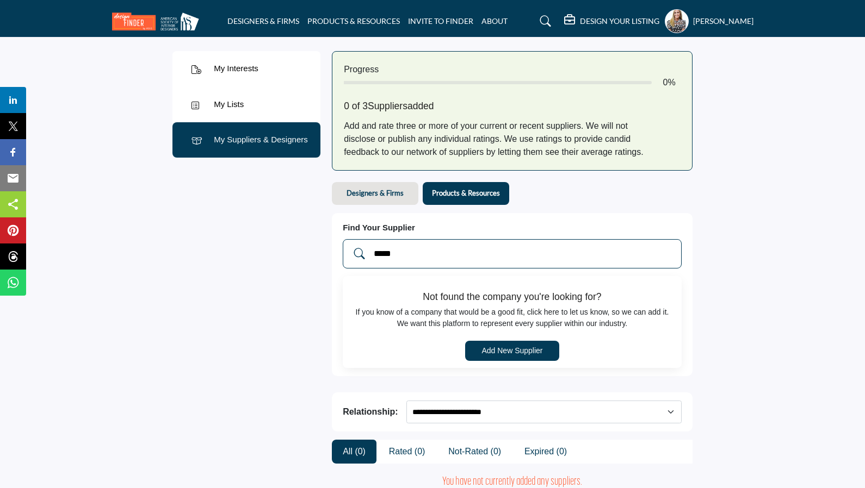
click at [387, 252] on input "*****" at bounding box center [523, 254] width 301 height 14
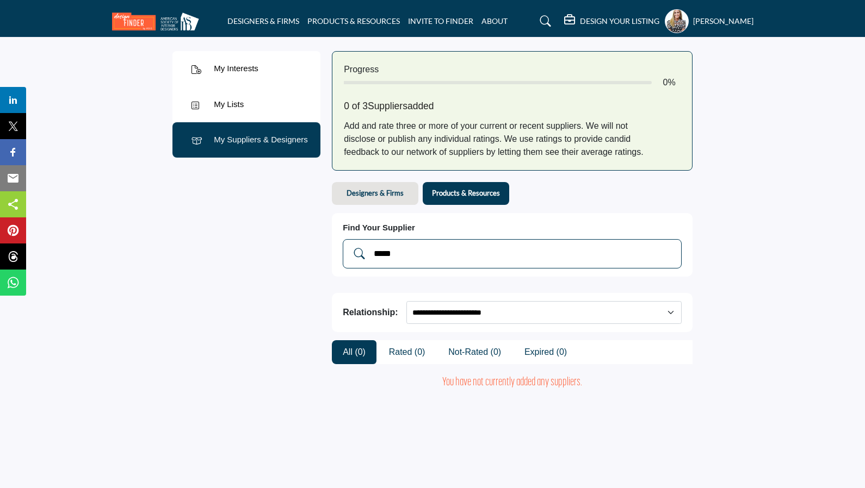
click at [387, 252] on input "*****" at bounding box center [523, 254] width 301 height 14
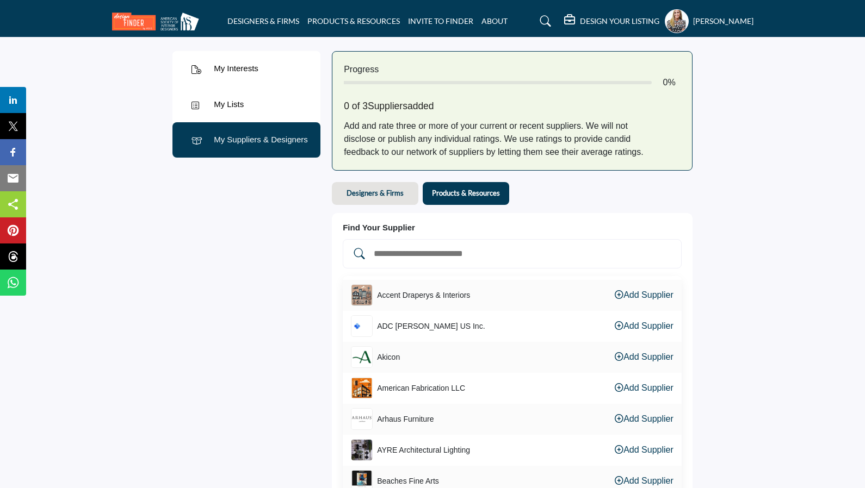
click at [380, 193] on b "Designers & Firms" at bounding box center [374, 193] width 57 height 10
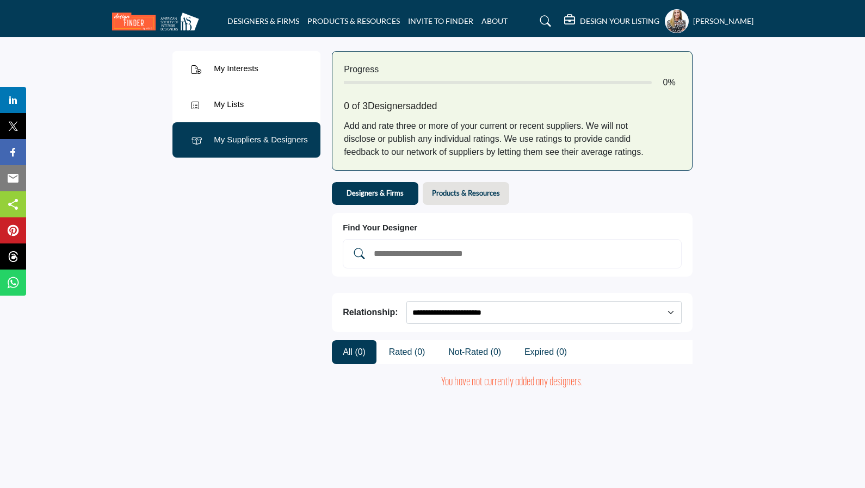
click at [392, 253] on input "Add and rate your suppliers" at bounding box center [523, 254] width 301 height 14
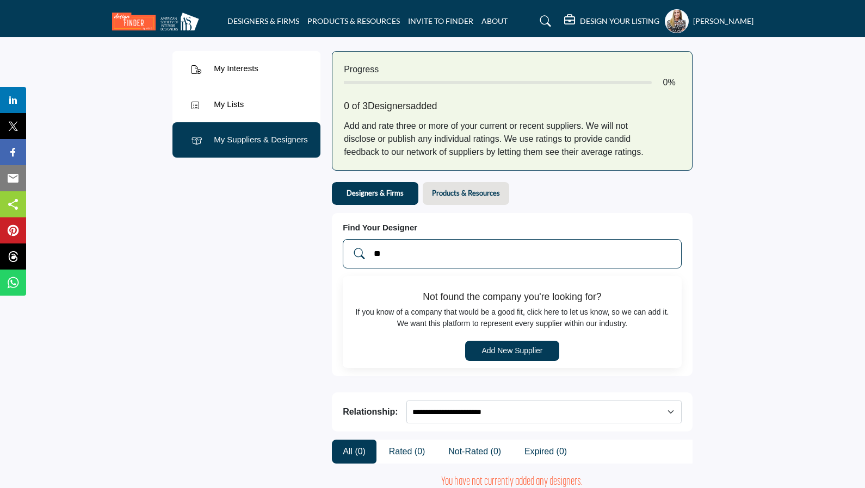
type input "*"
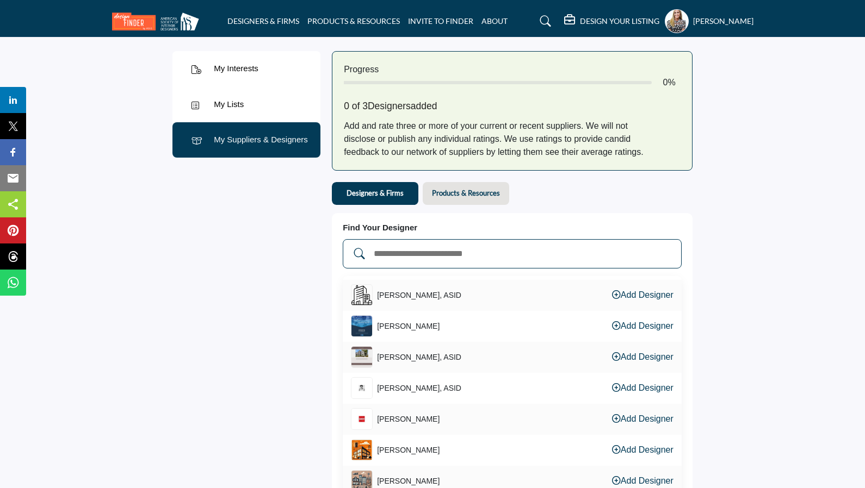
click at [237, 103] on div "My Lists" at bounding box center [229, 104] width 30 height 13
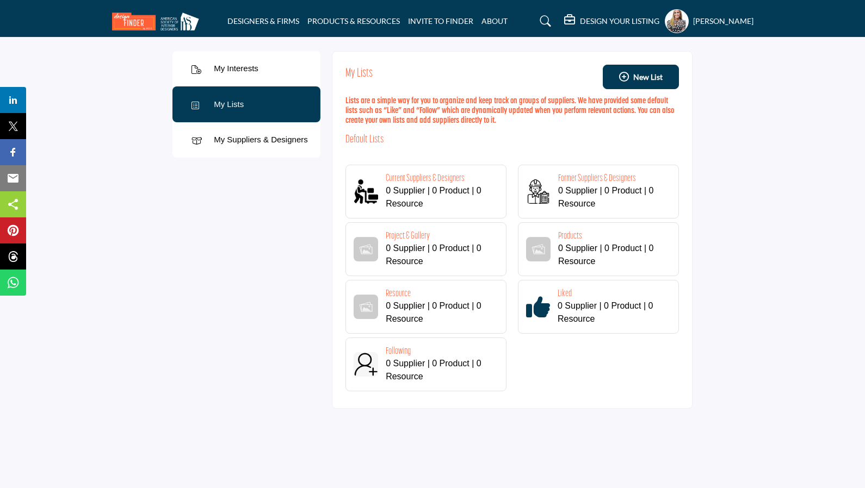
click at [240, 70] on div "My Interests" at bounding box center [236, 69] width 45 height 13
